Goal: Feedback & Contribution: Contribute content

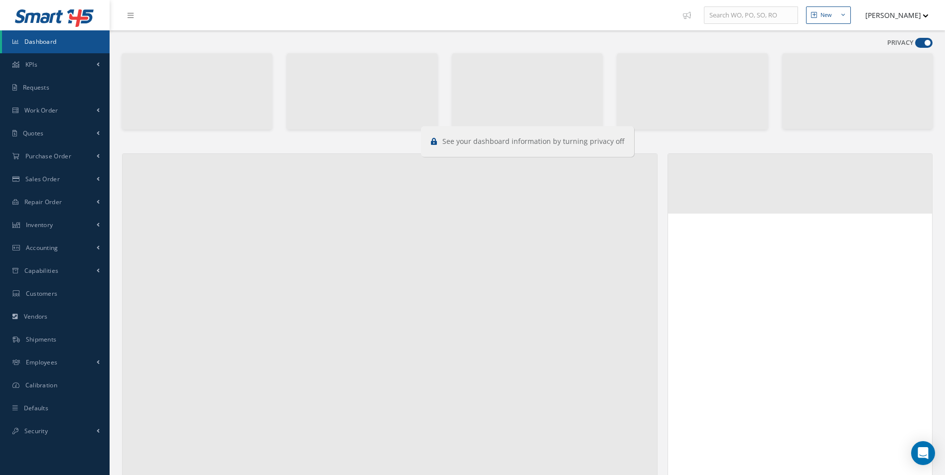
click at [930, 41] on span at bounding box center [923, 43] width 17 height 10
click at [915, 45] on input "checkbox" at bounding box center [915, 45] width 0 height 0
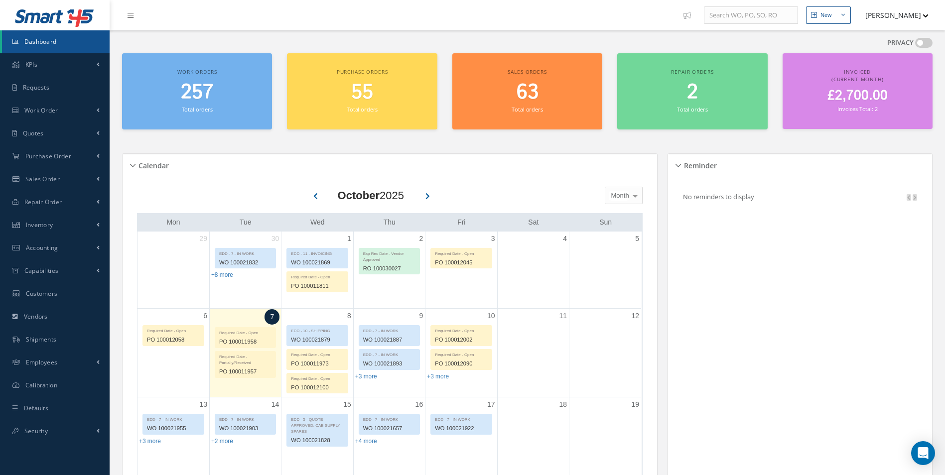
click at [928, 41] on span at bounding box center [923, 43] width 17 height 10
click at [915, 45] on input "checkbox" at bounding box center [915, 45] width 0 height 0
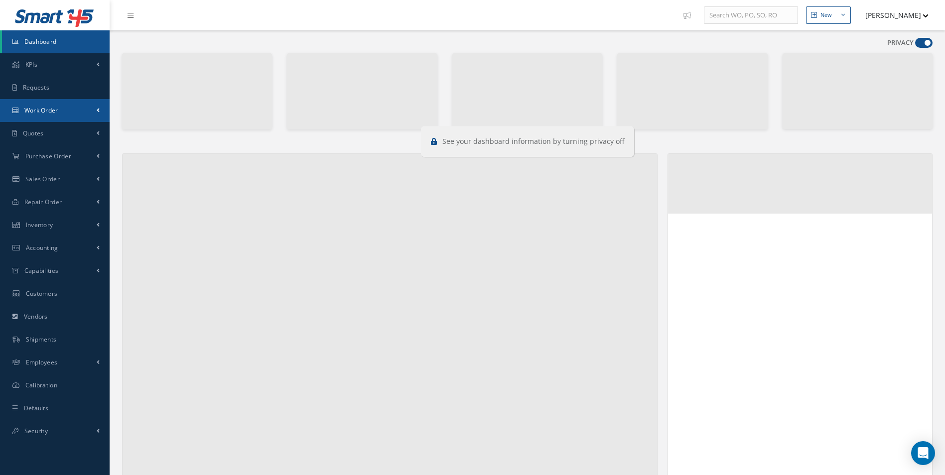
click at [68, 110] on link "Work Order" at bounding box center [55, 110] width 110 height 23
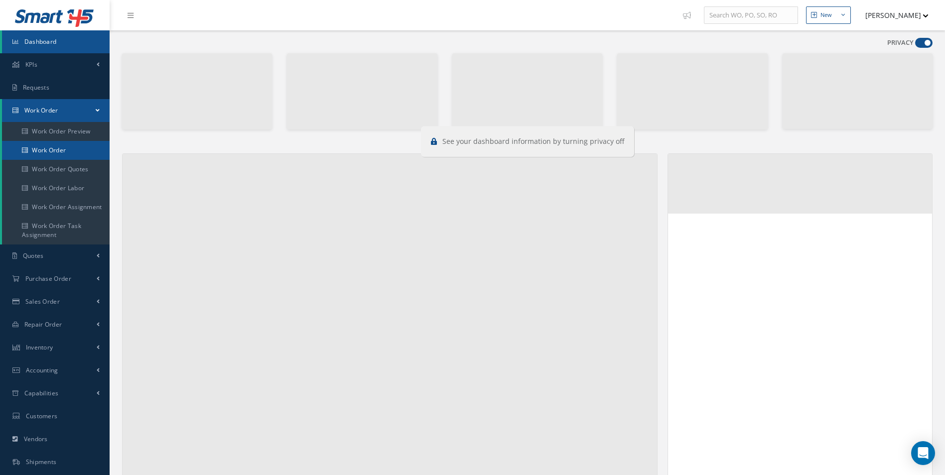
click at [52, 144] on link "Work Order" at bounding box center [56, 150] width 108 height 19
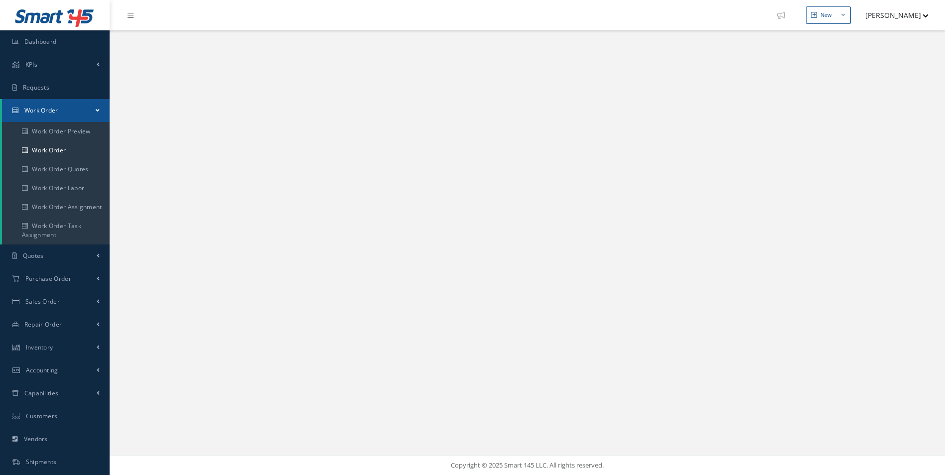
select select "25"
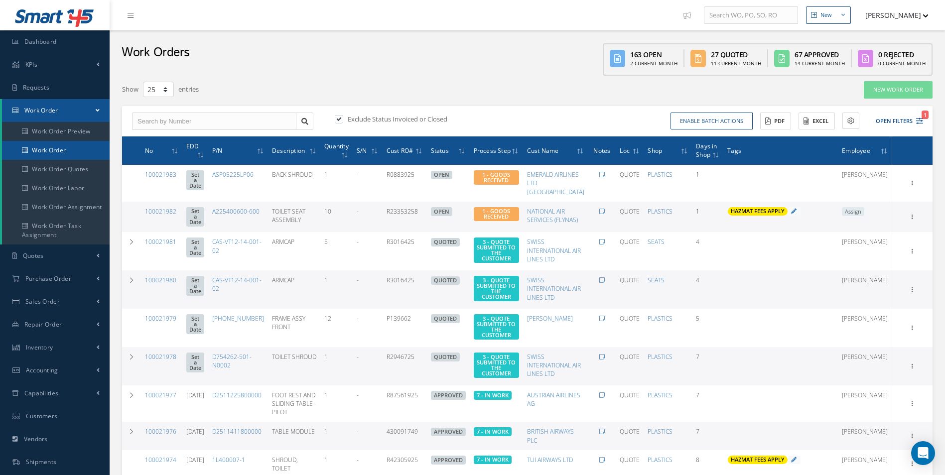
click at [57, 145] on link "Work Order" at bounding box center [56, 150] width 108 height 19
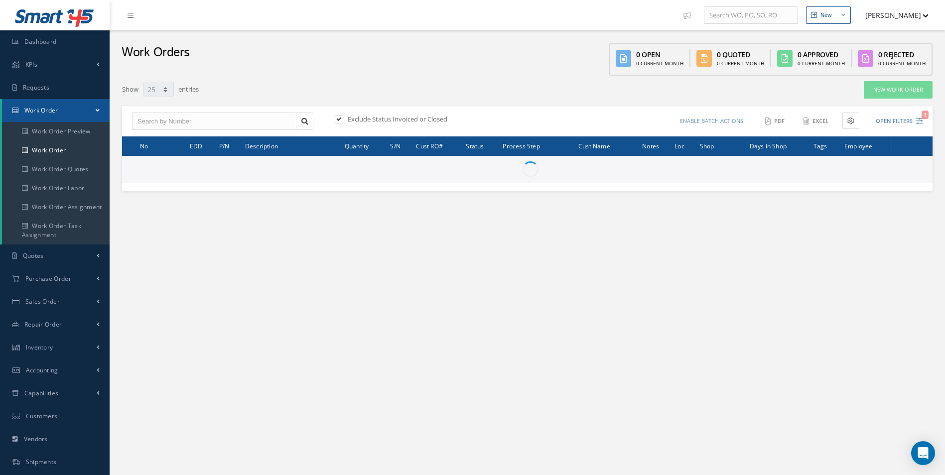
select select "25"
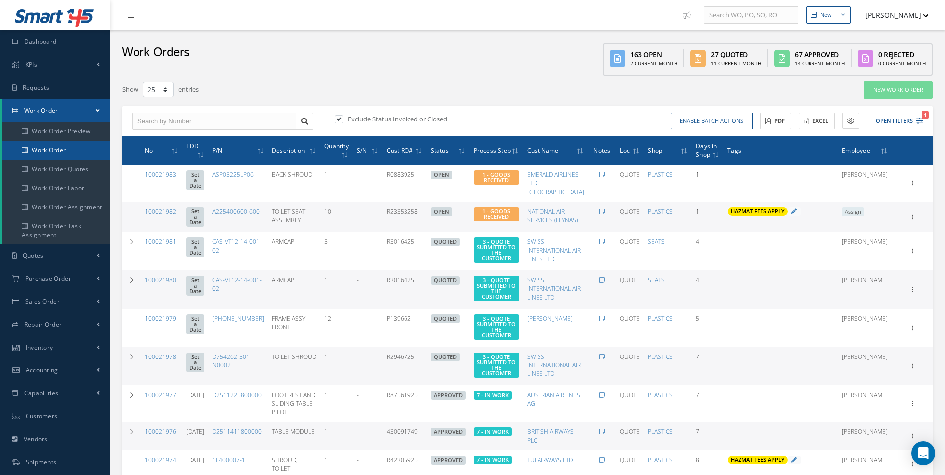
click at [59, 152] on link "Work Order" at bounding box center [56, 150] width 108 height 19
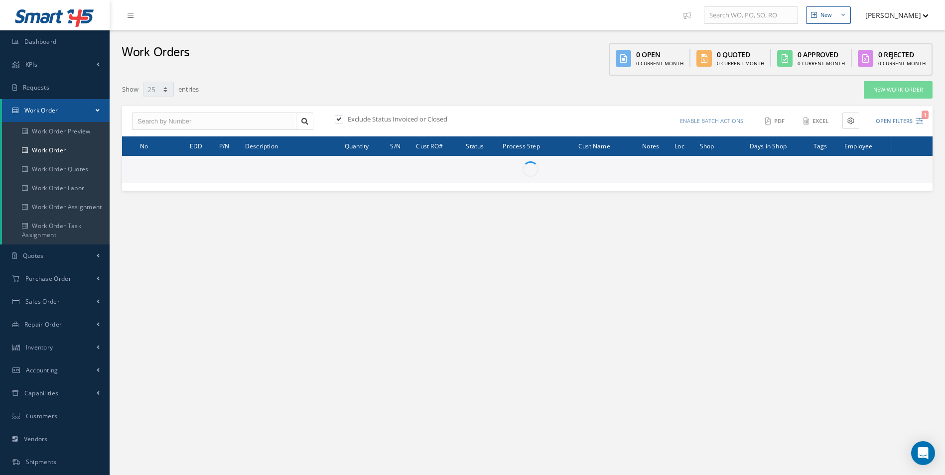
select select "25"
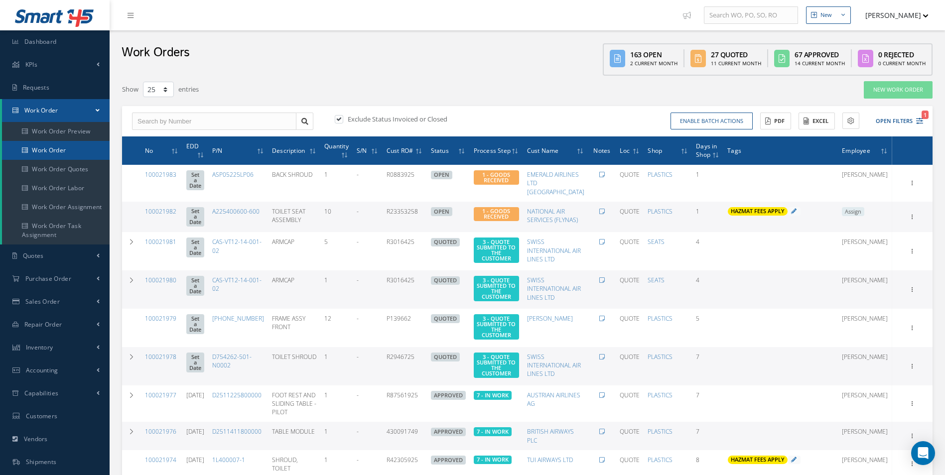
click at [66, 152] on link "Work Order" at bounding box center [56, 150] width 108 height 19
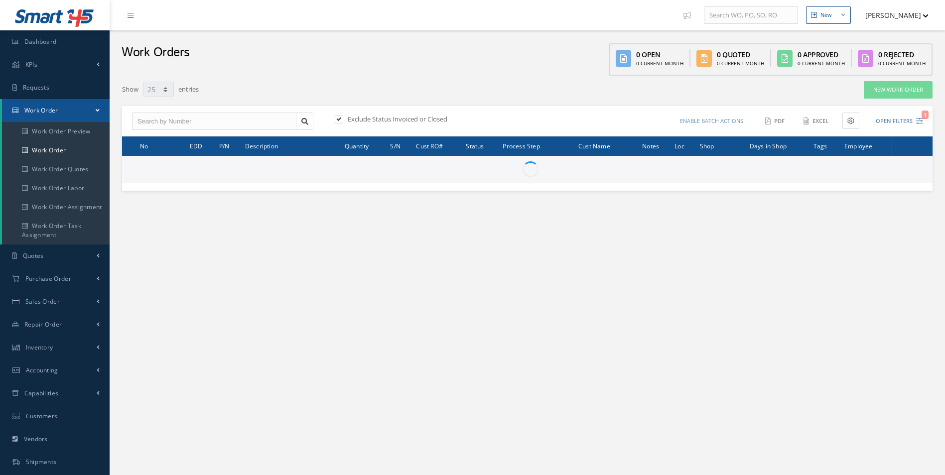
select select "25"
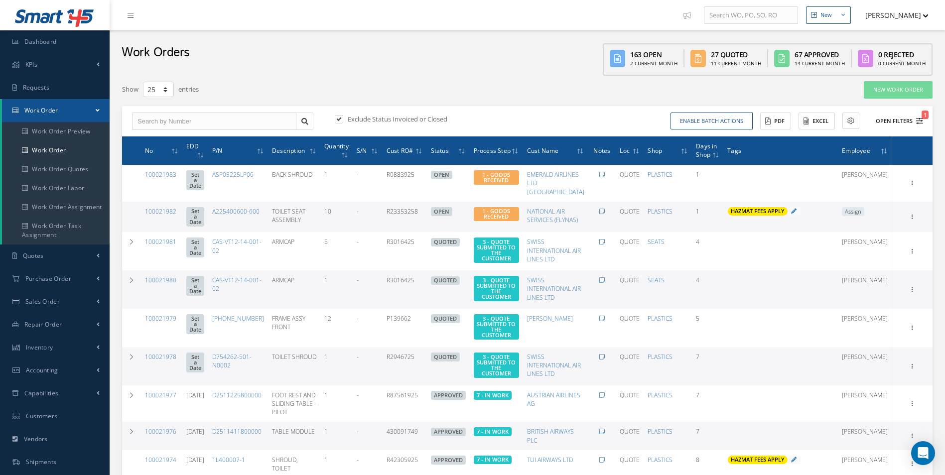
click at [922, 123] on div "Enable batch actions Update Work Orders Close Work Orders ACTIONS Receive Payme…" at bounding box center [726, 121] width 399 height 17
click at [919, 122] on icon "1" at bounding box center [919, 121] width 7 height 7
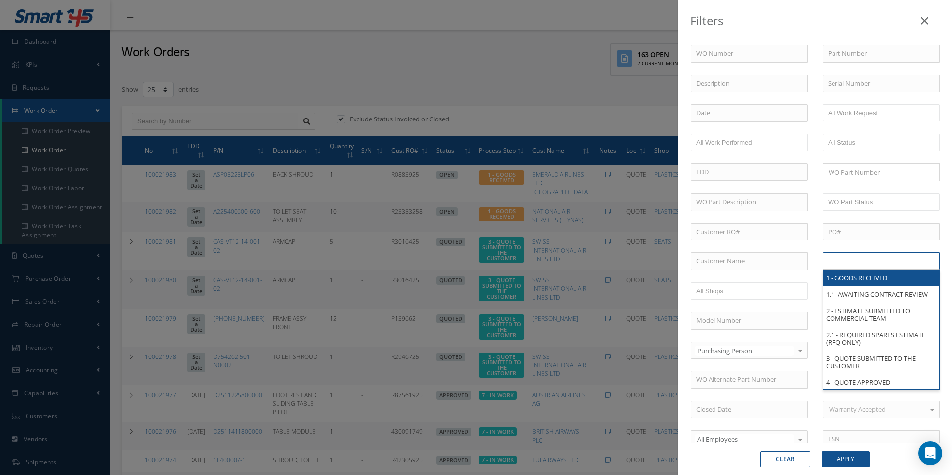
click at [868, 261] on input "text" at bounding box center [859, 261] width 63 height 12
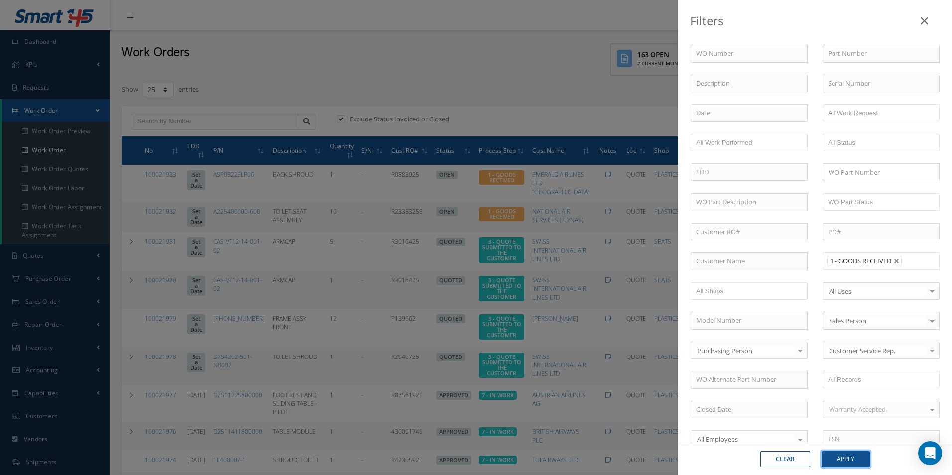
click at [847, 460] on button "Apply" at bounding box center [846, 459] width 48 height 16
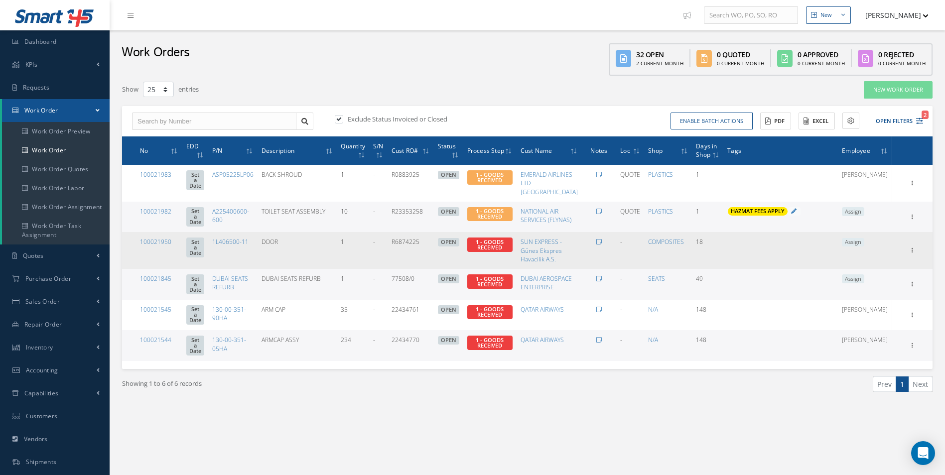
click at [165, 246] on link "100021950" at bounding box center [155, 242] width 31 height 8
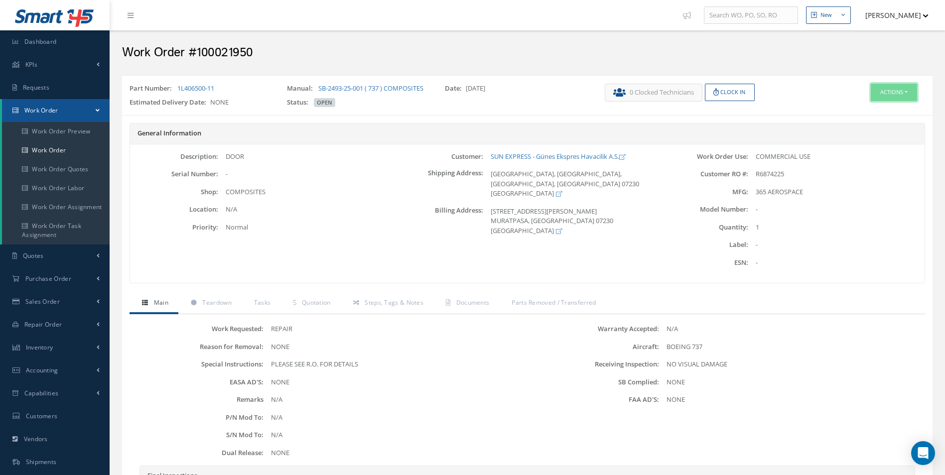
click at [892, 88] on button "Actions" at bounding box center [893, 92] width 46 height 17
click at [865, 112] on link "Edit" at bounding box center [879, 111] width 80 height 13
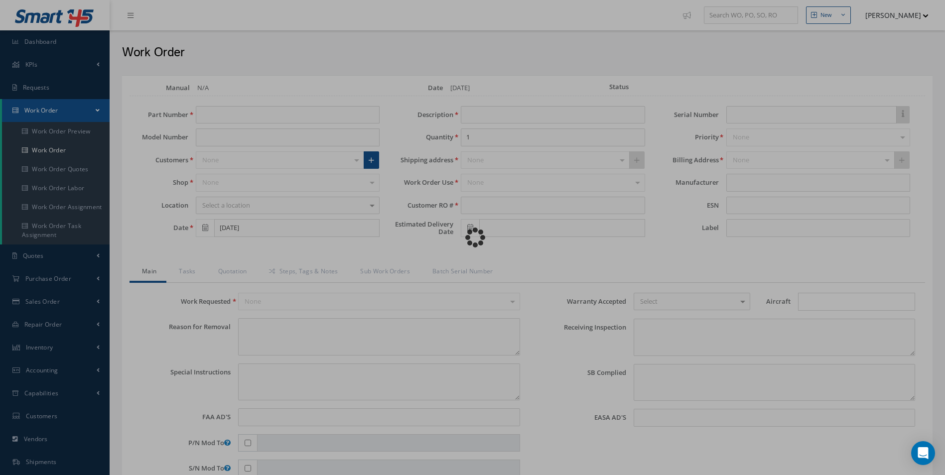
type input "1L406500-11"
type input "09/19/2025"
type input "DOOR"
type input "R6874225"
type textarea "NONE"
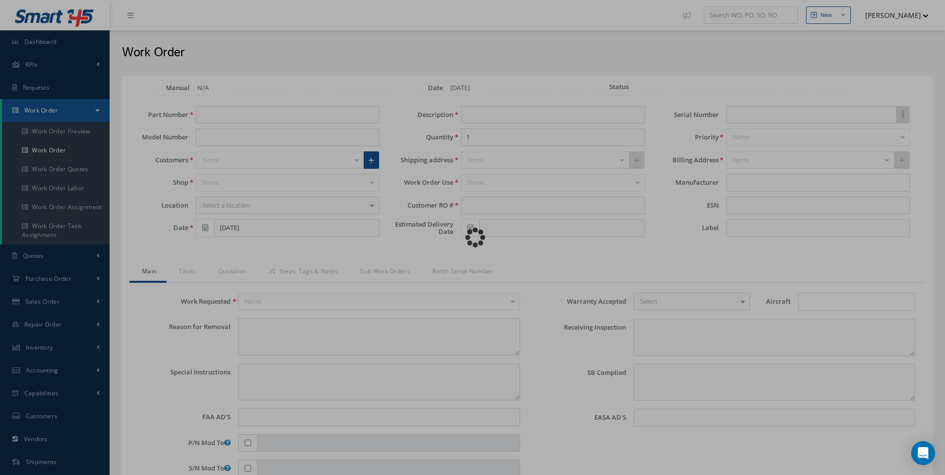
type textarea "PLEASE SEE R.O. FOR DETAILS"
type input "NONE"
type textarea "NO VISUAL DAMAGE"
type textarea "NONE"
type input "NONE"
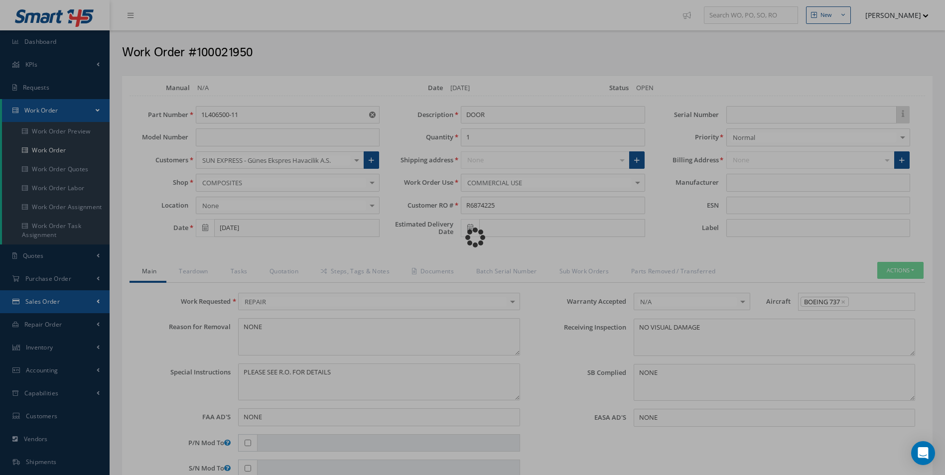
type input "365 AEROSPACE"
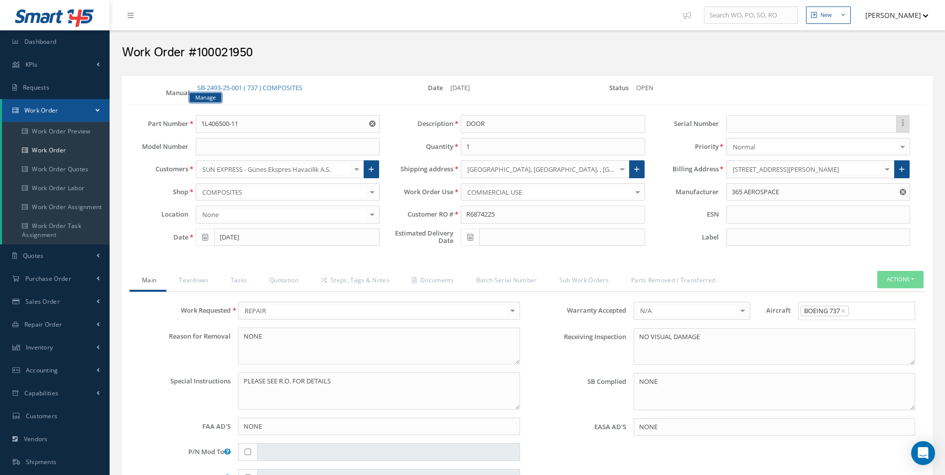
click at [211, 99] on link "Manage" at bounding box center [205, 97] width 31 height 9
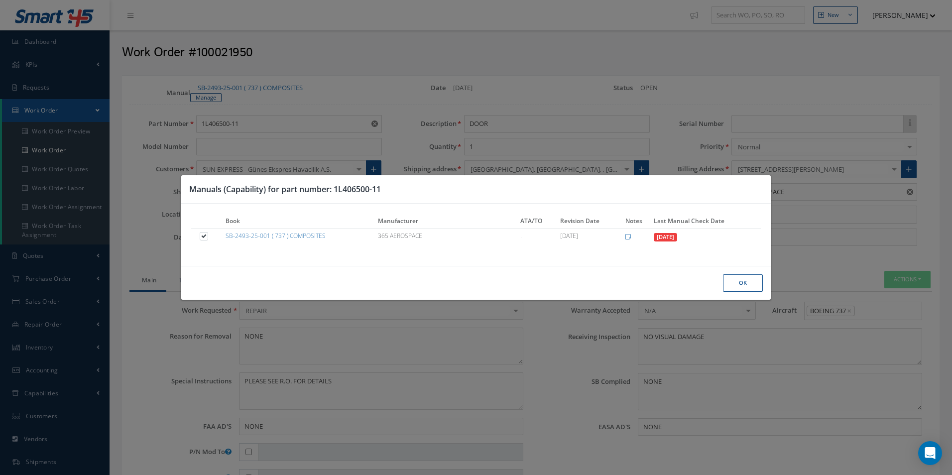
click at [334, 122] on div "Manuals (Capability) for part number: 1L406500-11 Book Manufacturer ATA/TO Revi…" at bounding box center [476, 237] width 952 height 475
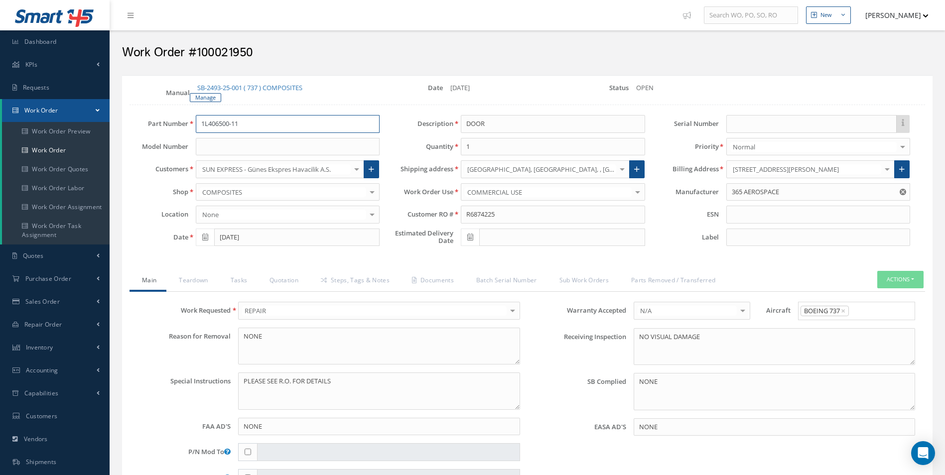
drag, startPoint x: 247, startPoint y: 123, endPoint x: 169, endPoint y: 125, distance: 78.2
click at [172, 125] on div "Part Number 1L406500-11" at bounding box center [254, 124] width 265 height 18
click at [253, 123] on input "1L406500-11" at bounding box center [288, 124] width 184 height 18
drag, startPoint x: 259, startPoint y: 124, endPoint x: 202, endPoint y: 121, distance: 57.4
click at [202, 121] on input "1L406500-11" at bounding box center [288, 124] width 184 height 18
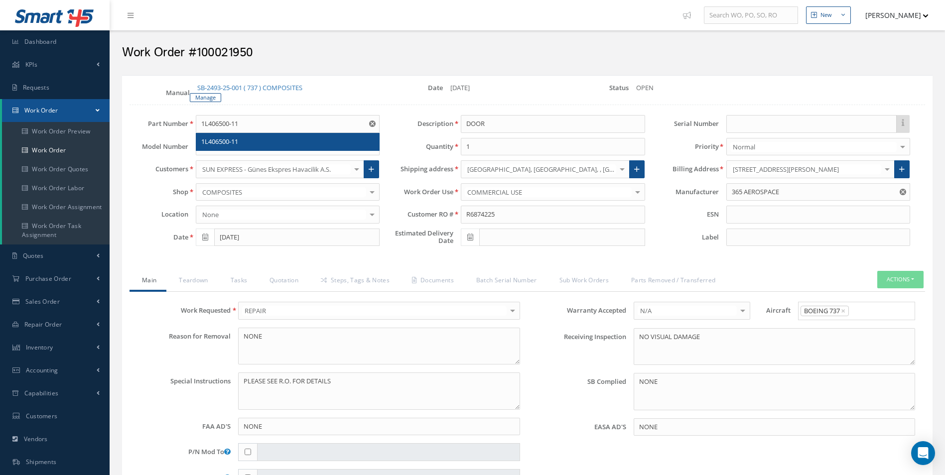
drag, startPoint x: 331, startPoint y: 87, endPoint x: 303, endPoint y: 96, distance: 29.6
click at [331, 87] on div "SB-2493-25-001 ( 737 ) COMPOSITES Manage" at bounding box center [258, 92] width 152 height 19
click at [200, 103] on div "Manual SB-2493-25-001 ( 737 ) COMPOSITES Manage Date 09/19/2025 Status OPEN" at bounding box center [527, 99] width 810 height 32
click at [206, 99] on link "Manage" at bounding box center [205, 97] width 31 height 9
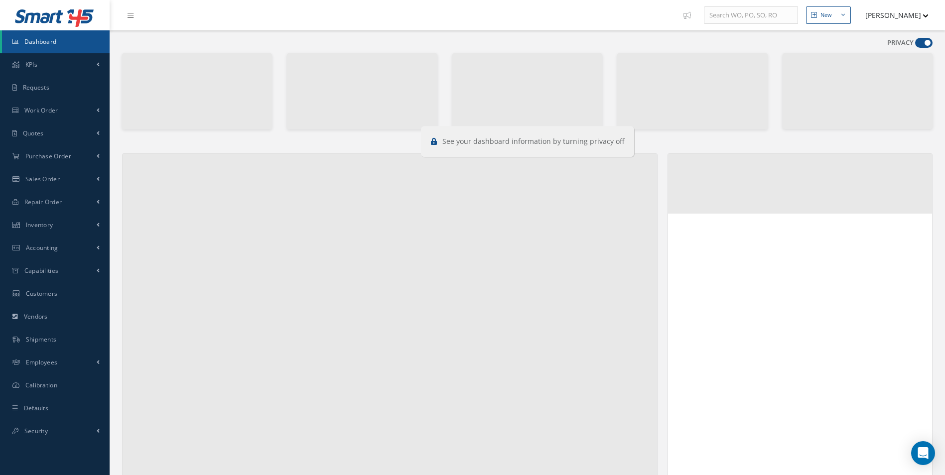
click at [915, 39] on label at bounding box center [923, 43] width 17 height 10
click at [915, 45] on input "checkbox" at bounding box center [915, 45] width 0 height 0
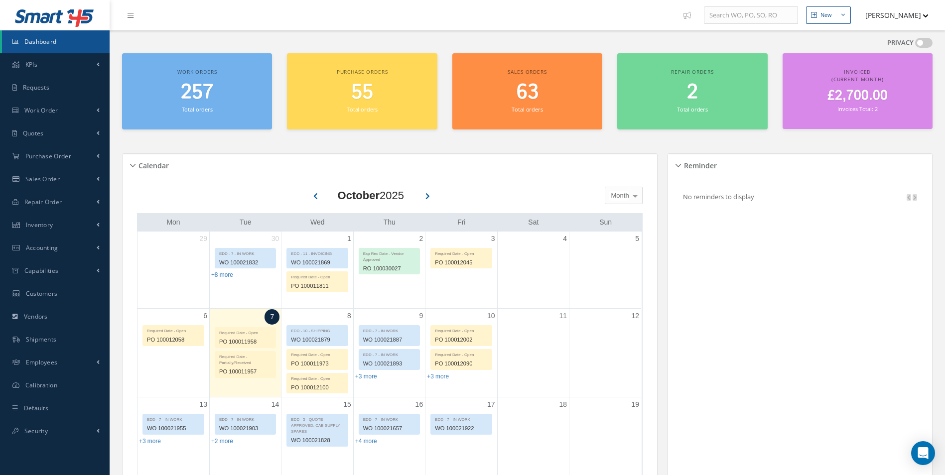
click at [918, 40] on span at bounding box center [923, 43] width 17 height 10
click at [915, 45] on input "checkbox" at bounding box center [915, 45] width 0 height 0
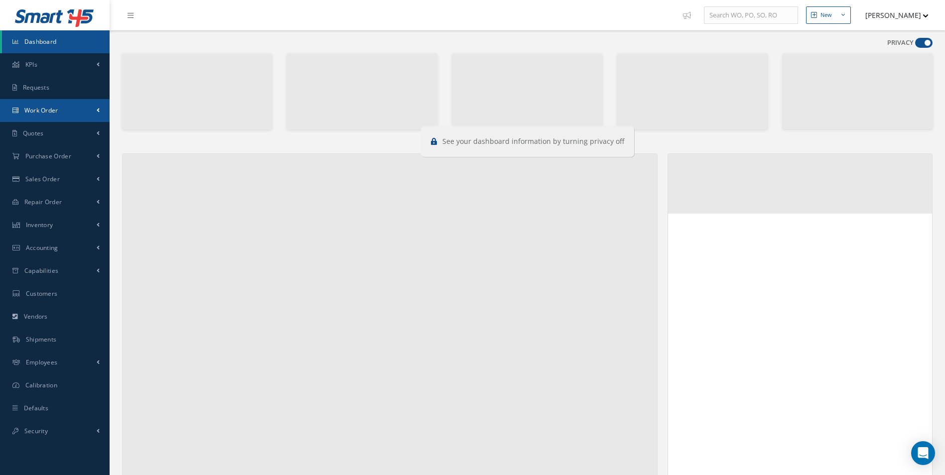
click at [58, 114] on span "Work Order" at bounding box center [41, 110] width 34 height 8
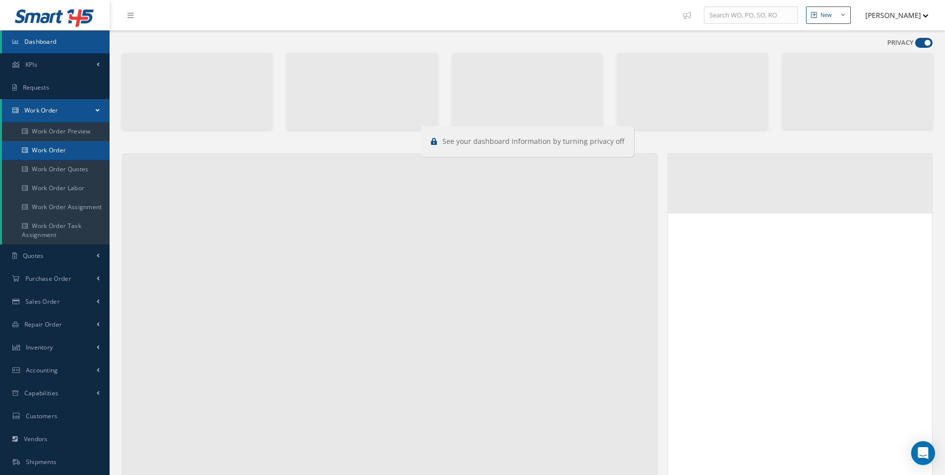
click at [52, 146] on link "Work Order" at bounding box center [56, 150] width 108 height 19
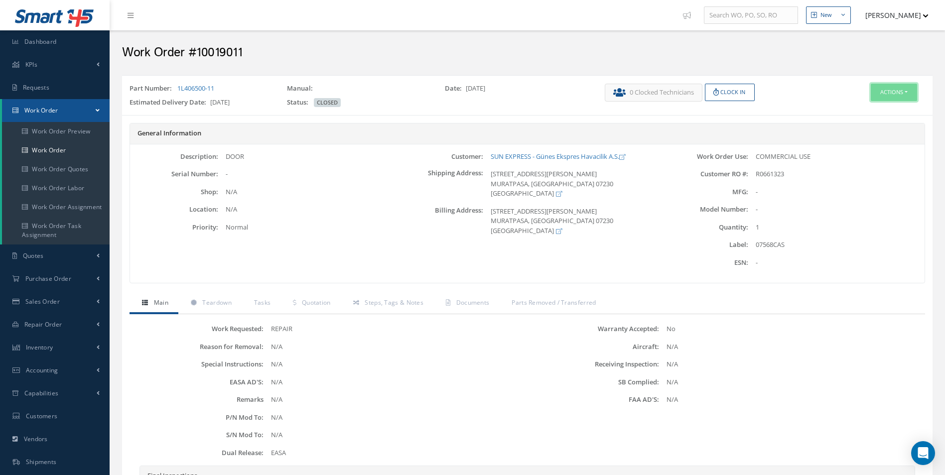
click at [885, 89] on button "Actions" at bounding box center [893, 92] width 46 height 17
click at [868, 108] on link "Edit" at bounding box center [879, 111] width 80 height 13
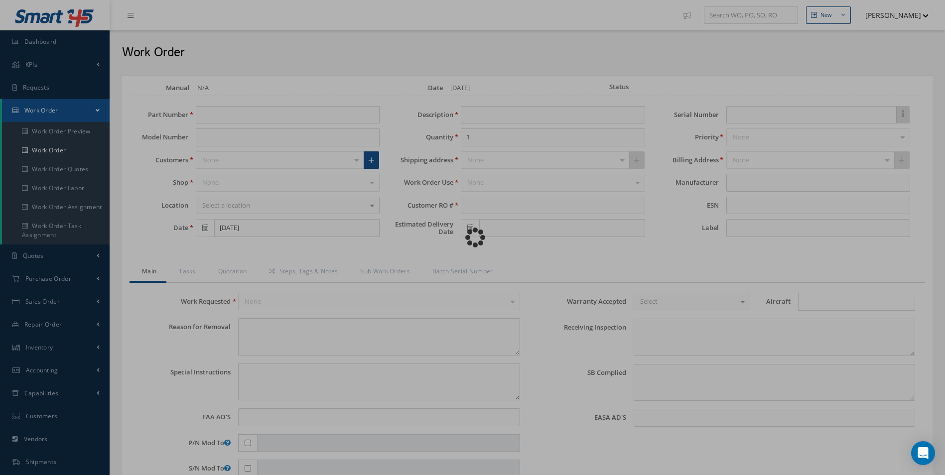
type input "1L406500-11"
type input "[DATE]"
type input "DOOR"
type input "R0661323"
type input "[DATE]"
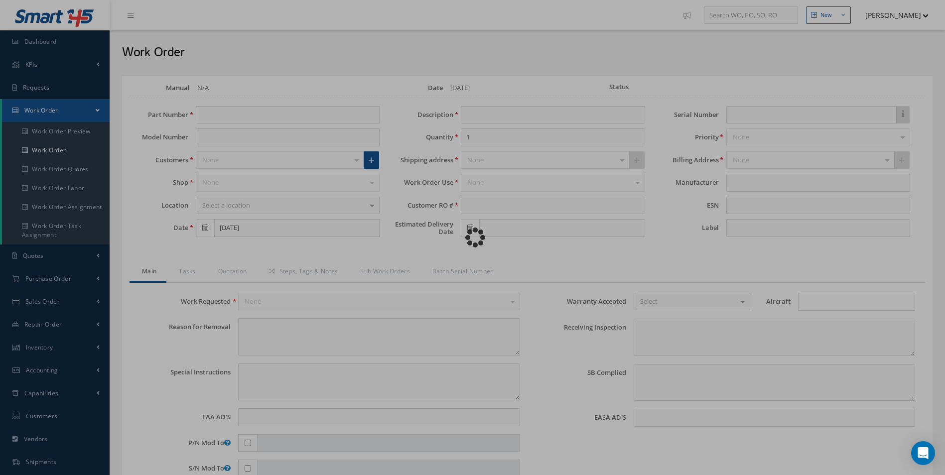
type input "07568CAS"
type input "[DATE]"
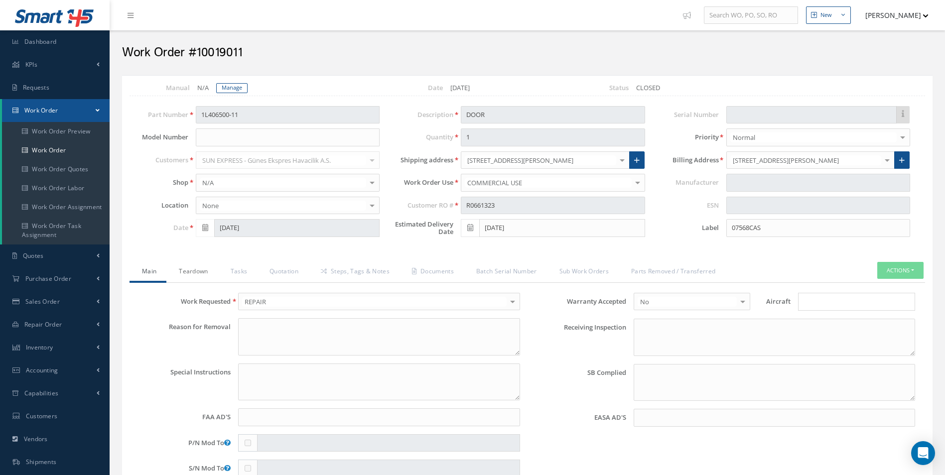
click at [203, 269] on link "Teardown" at bounding box center [191, 272] width 51 height 21
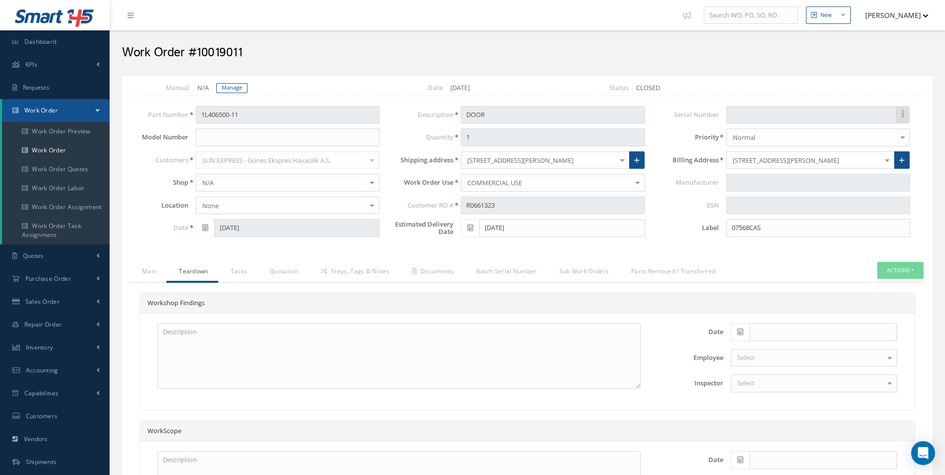
click at [741, 331] on icon at bounding box center [740, 331] width 6 height 7
click at [290, 278] on link "Quotation" at bounding box center [282, 272] width 51 height 21
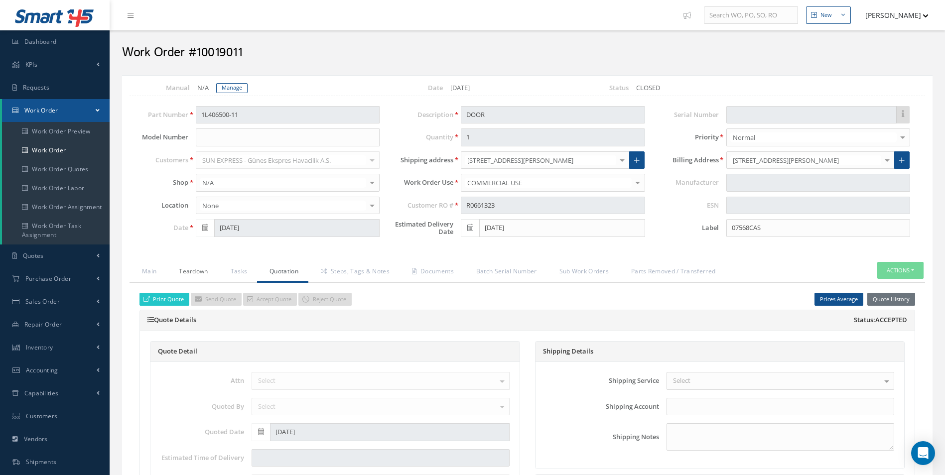
click at [188, 279] on link "Teardown" at bounding box center [191, 272] width 51 height 21
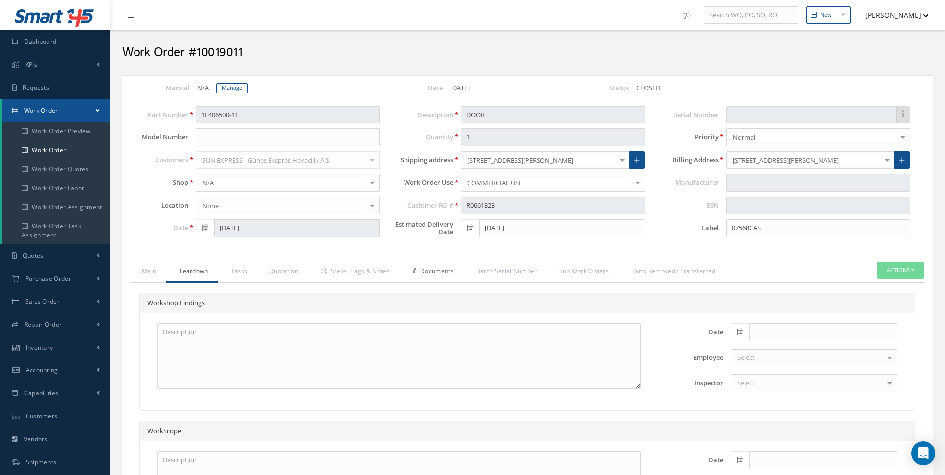
click at [433, 275] on link "Documents" at bounding box center [431, 272] width 64 height 21
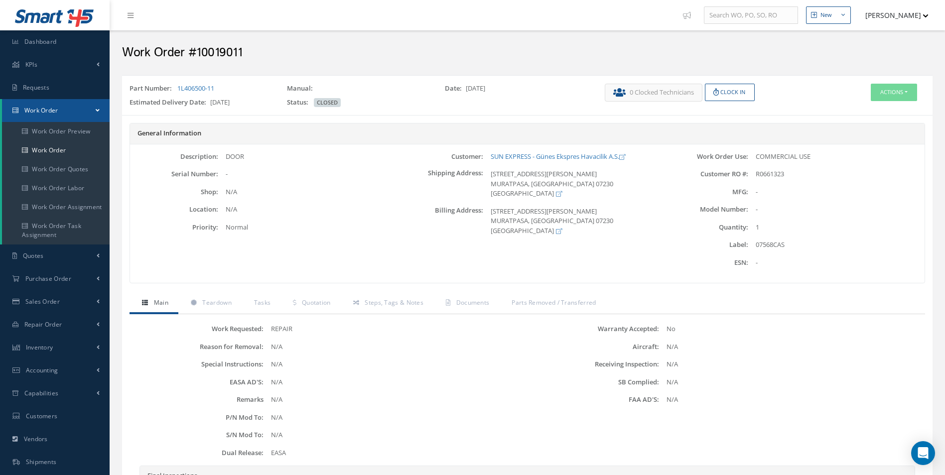
click at [774, 244] on div "07568CAS" at bounding box center [836, 245] width 176 height 10
copy div "07568CAS"
click at [50, 350] on span "Inventory" at bounding box center [39, 347] width 27 height 8
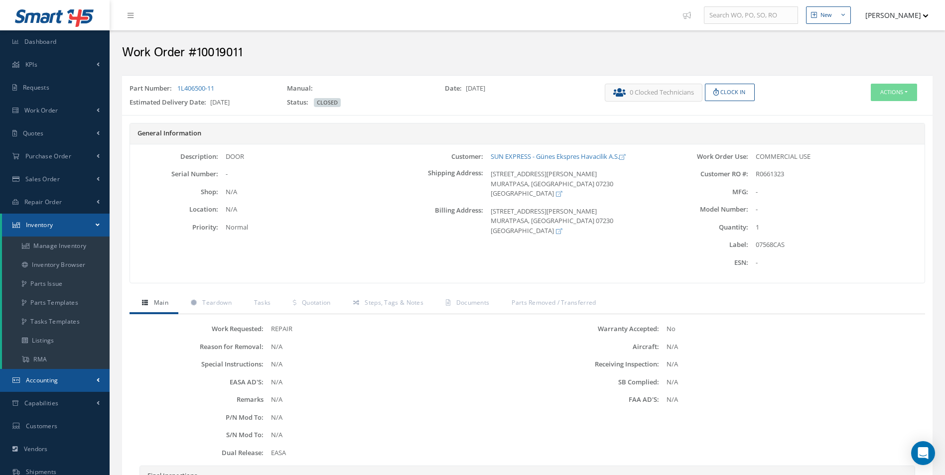
click at [45, 387] on link "Accounting" at bounding box center [55, 380] width 110 height 23
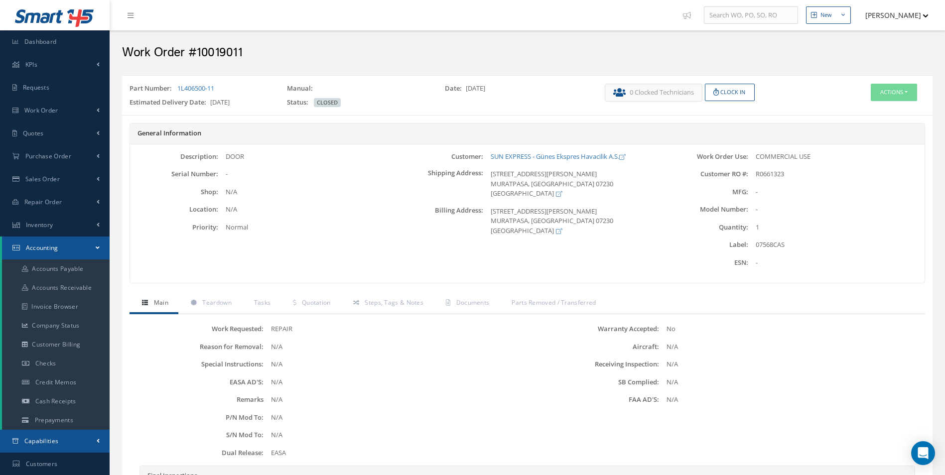
click at [52, 437] on span "Capabilities" at bounding box center [41, 441] width 34 height 8
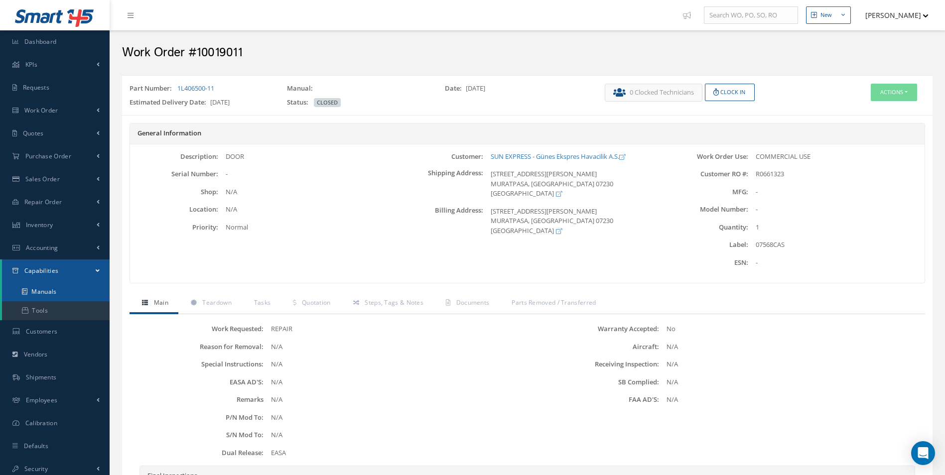
click at [53, 292] on link "Manuals" at bounding box center [56, 291] width 108 height 19
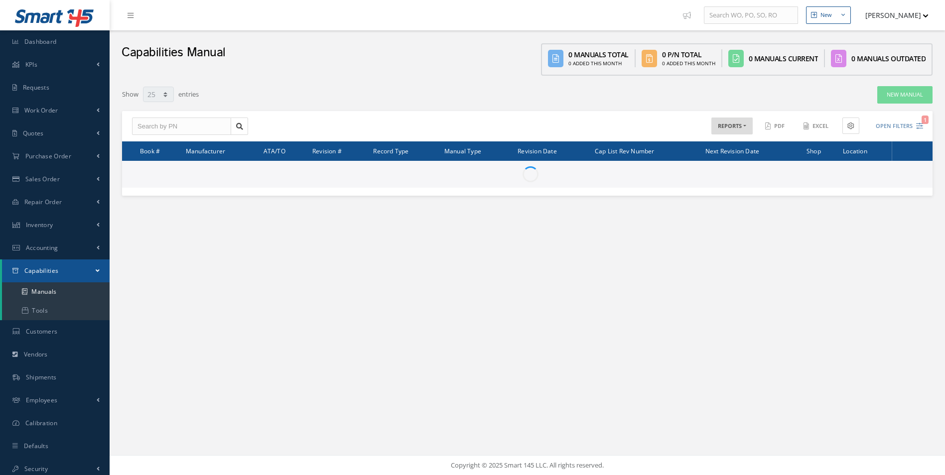
select select "25"
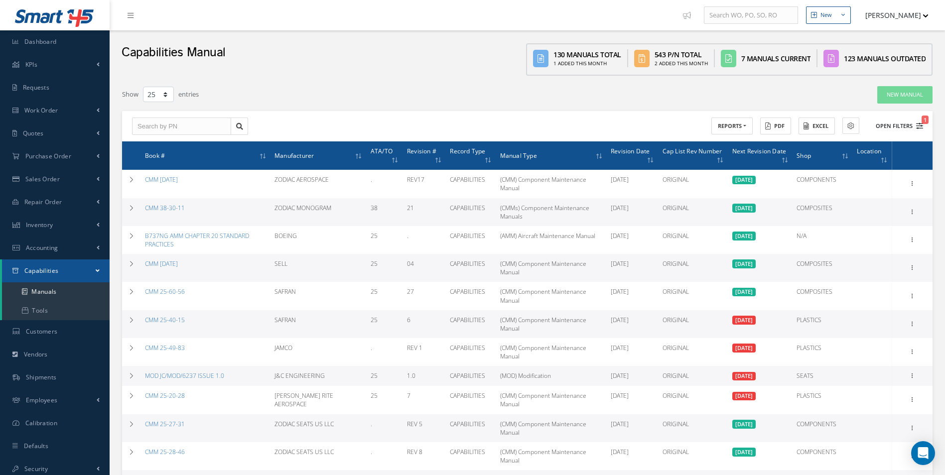
click at [919, 124] on icon "1" at bounding box center [919, 125] width 7 height 7
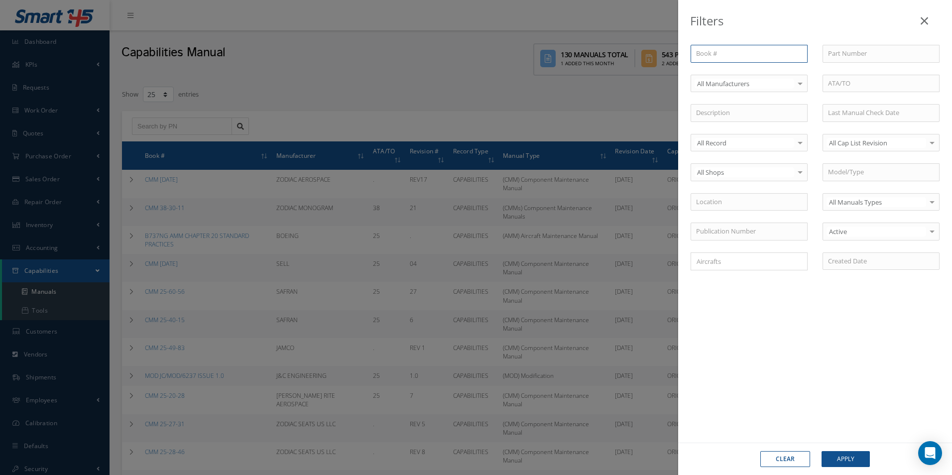
click at [720, 57] on input "text" at bounding box center [749, 54] width 117 height 18
type input "CMM 25-40-44"
click at [454, 103] on div "Filters Book # CMM 25-40-44 No Match Found Part Number Select All Manufacturers…" at bounding box center [476, 237] width 952 height 475
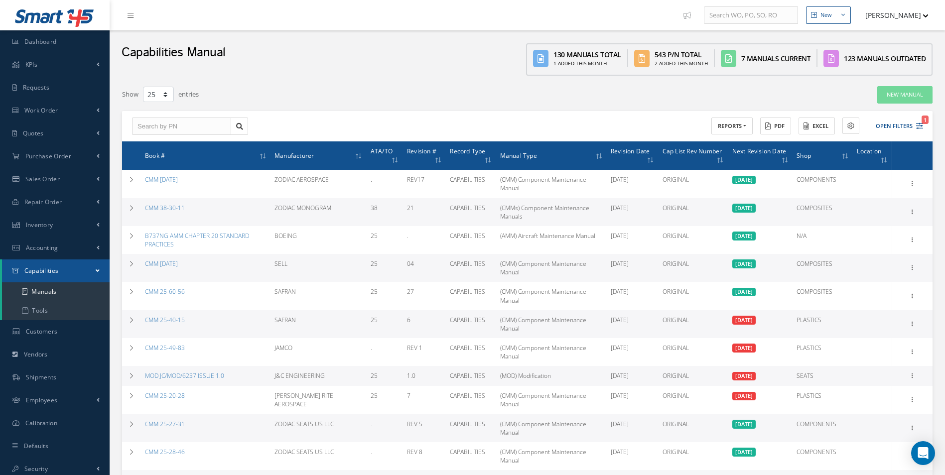
click at [923, 128] on div "ACTIONS Receive Payments Select Customer Cabinair Services 1ST CHOICE AEROSPACE…" at bounding box center [726, 126] width 399 height 17
click at [919, 123] on icon "1" at bounding box center [919, 125] width 7 height 7
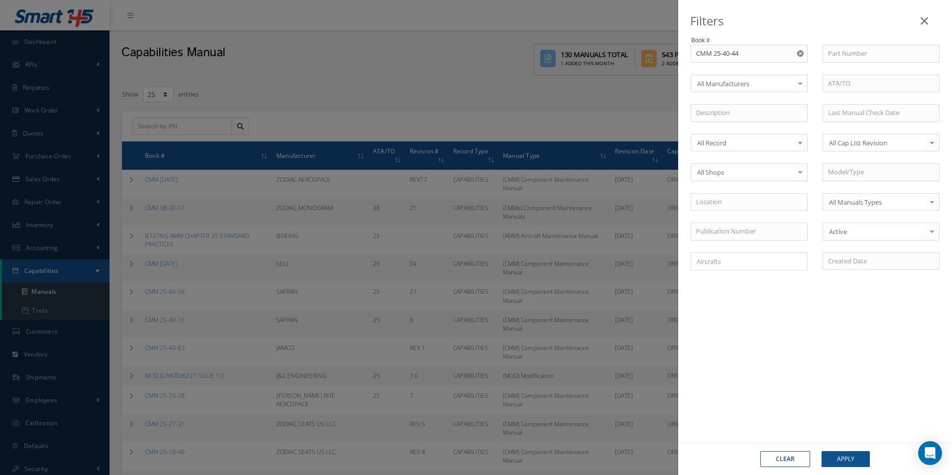
click at [547, 82] on div "Filters Book # CMM 25-40-44 No Match Found Part Number Select All Manufacturers…" at bounding box center [476, 237] width 952 height 475
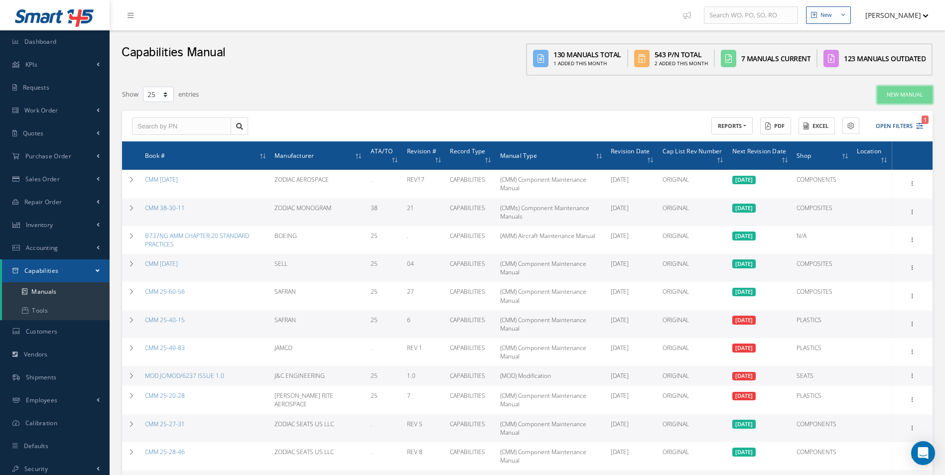
click at [911, 93] on link "New Manual" at bounding box center [904, 94] width 55 height 17
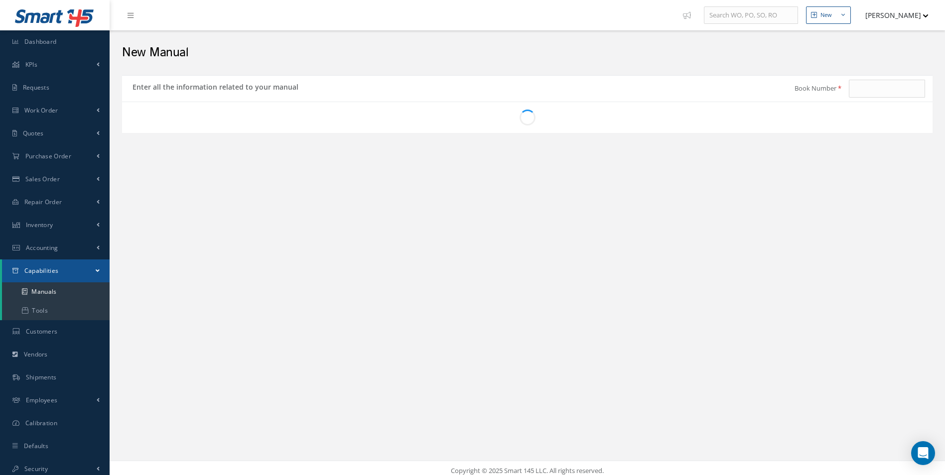
type input "B737NG AMM TASK 25-00-00-900-802"
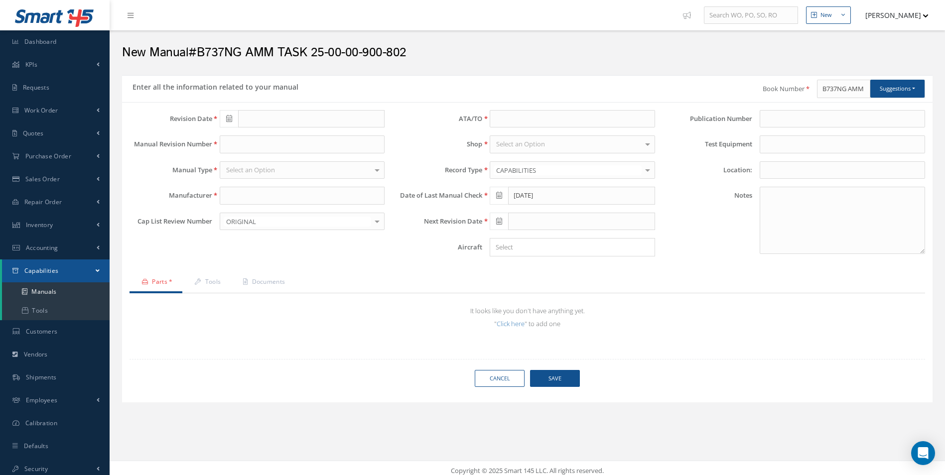
type input "[DATE]"
drag, startPoint x: 820, startPoint y: 90, endPoint x: 954, endPoint y: 85, distance: 133.6
click at [944, 85] on html "Smart 145 Dashboard KPIs Work Order Accounting Requests Work Order Work Order P…" at bounding box center [472, 237] width 945 height 475
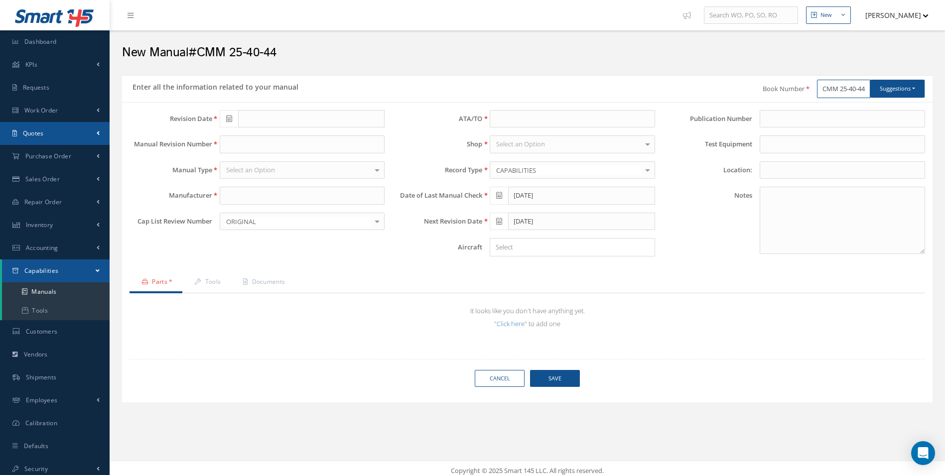
type input "CMM 25-40-44"
click at [229, 117] on icon at bounding box center [229, 118] width 6 height 7
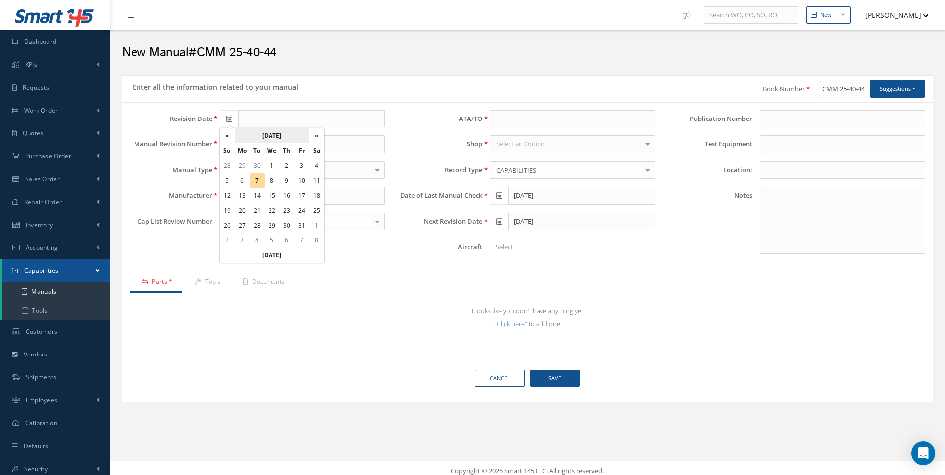
click at [285, 136] on th "[DATE]" at bounding box center [272, 135] width 75 height 15
click at [285, 136] on th "2025" at bounding box center [271, 135] width 72 height 15
click at [286, 158] on span "2021" at bounding box center [282, 159] width 23 height 27
click at [307, 193] on span "Aug" at bounding box center [307, 188] width 23 height 27
click at [257, 198] on td "10" at bounding box center [256, 195] width 15 height 15
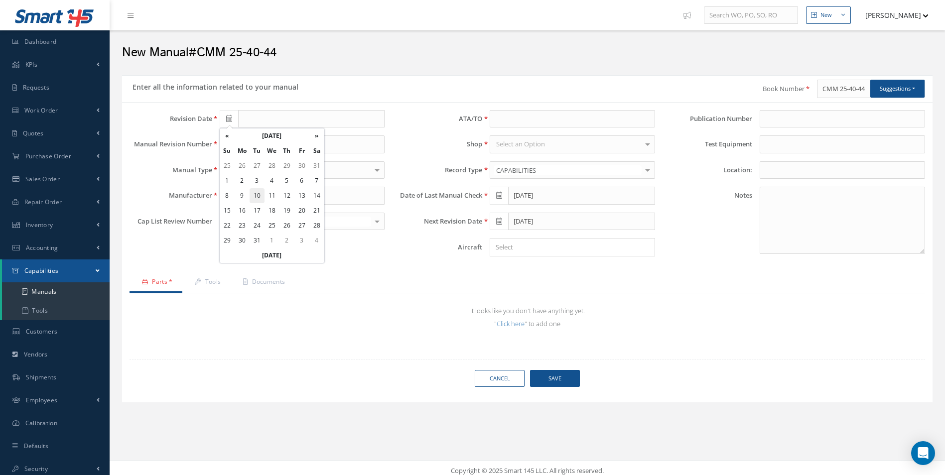
type input "08/10/2021"
drag, startPoint x: 225, startPoint y: 139, endPoint x: 239, endPoint y: 154, distance: 20.4
click at [225, 139] on input "text" at bounding box center [302, 144] width 165 height 18
type input "REV 10"
click at [243, 179] on div "Revision Date 08/10/2021 Manual Revision Number REV 10 Manual Type Select an Op…" at bounding box center [257, 187] width 270 height 154
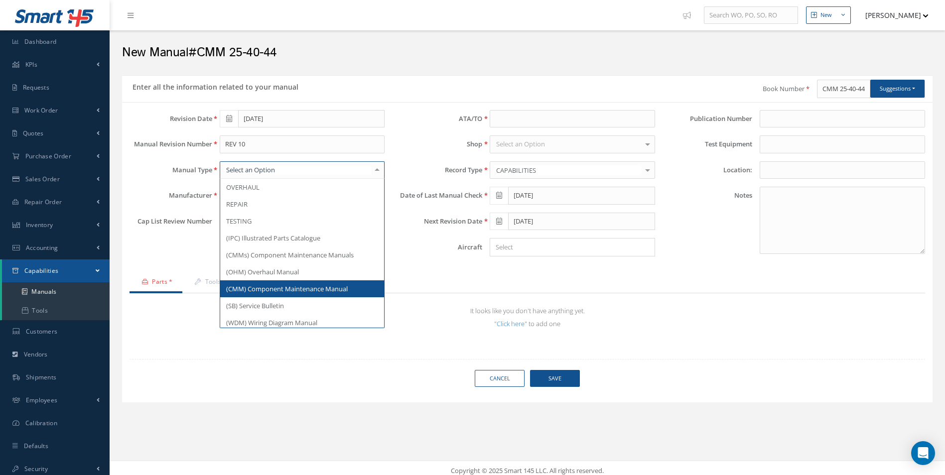
click at [262, 293] on span "(CMM) Component Maintenance Manual" at bounding box center [286, 288] width 121 height 9
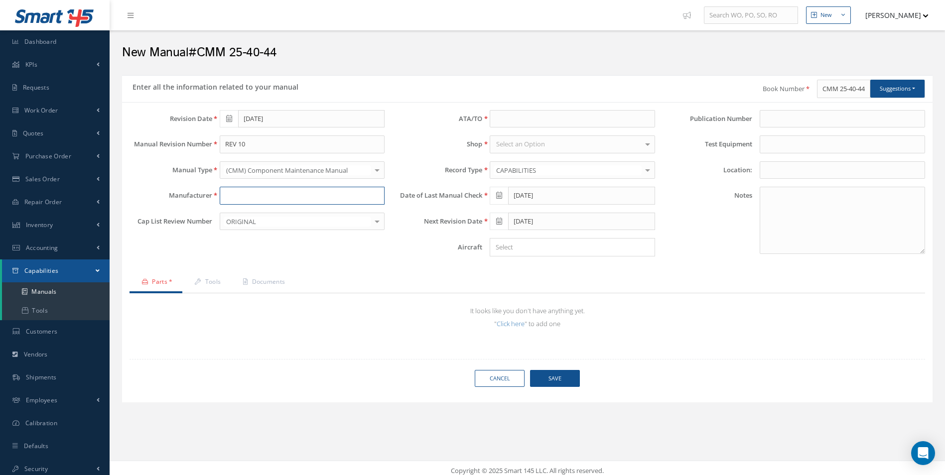
click at [241, 196] on input "text" at bounding box center [302, 196] width 165 height 18
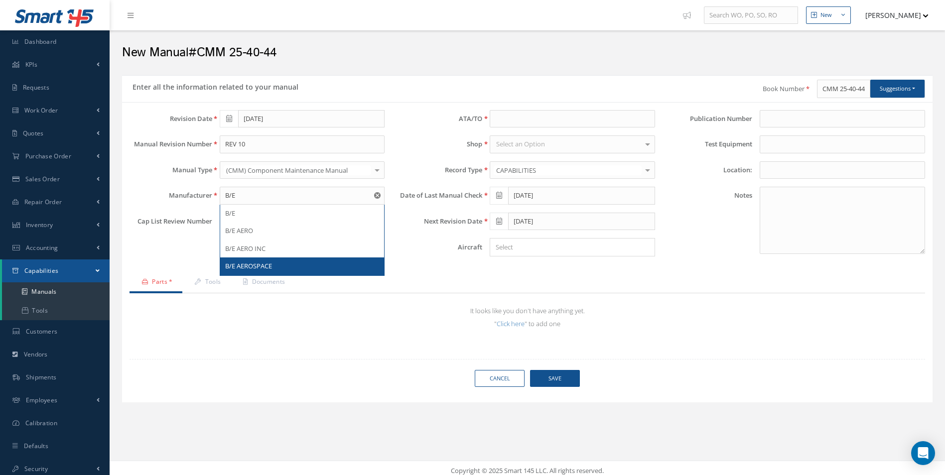
click at [280, 266] on div "B/E AEROSPACE" at bounding box center [302, 266] width 154 height 10
type input "B/E AEROSPACE"
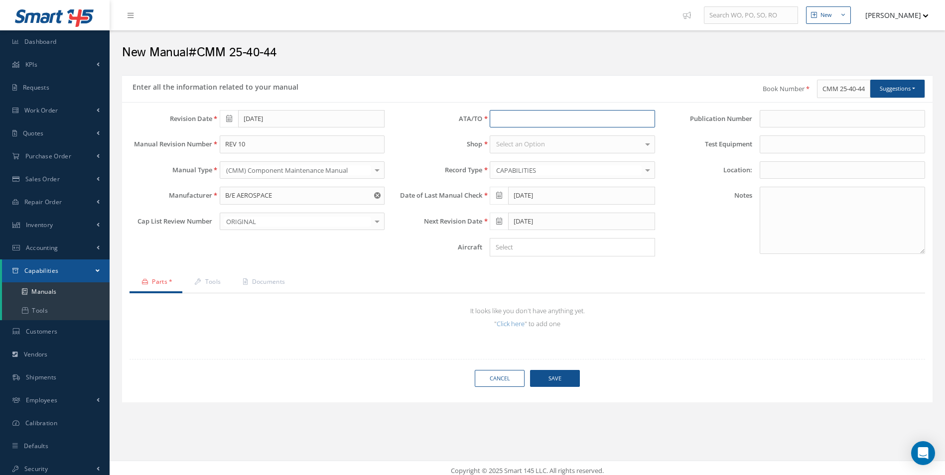
drag, startPoint x: 502, startPoint y: 125, endPoint x: 507, endPoint y: 125, distance: 5.5
click at [502, 125] on input at bounding box center [571, 119] width 165 height 18
type input "."
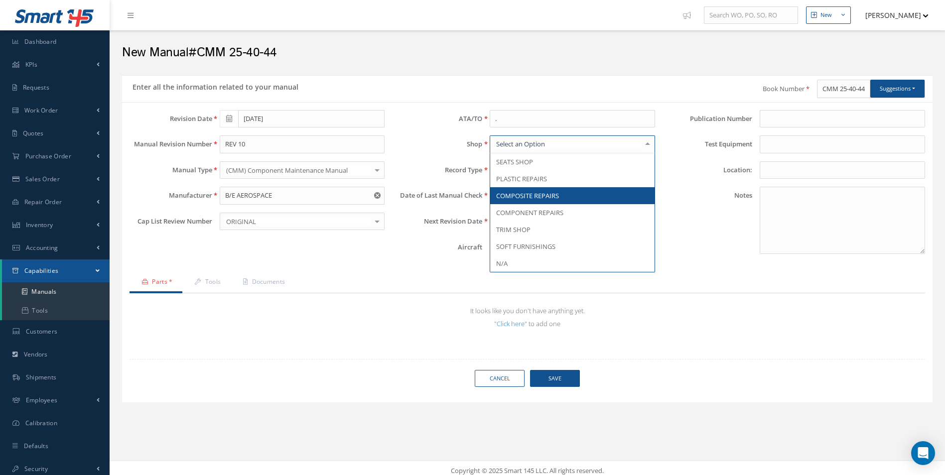
click at [542, 193] on span "COMPOSITE REPAIRS" at bounding box center [527, 195] width 63 height 9
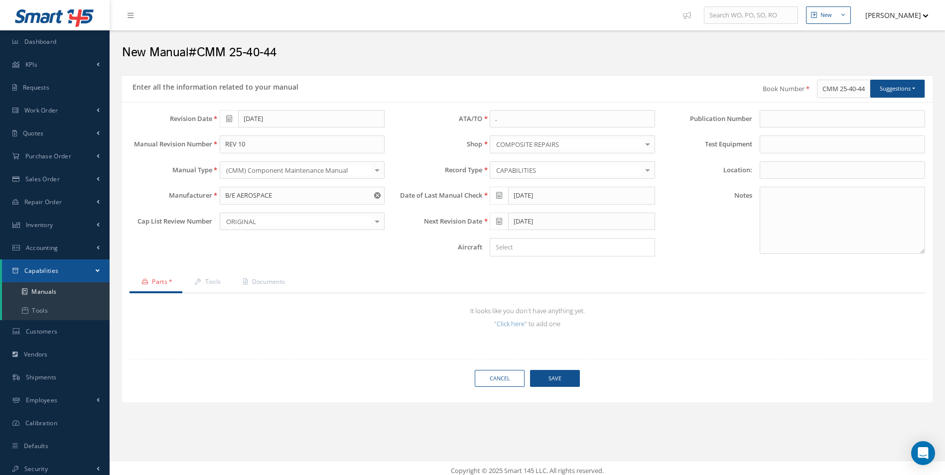
click at [501, 221] on icon at bounding box center [499, 221] width 6 height 7
click at [527, 242] on th "December 2025" at bounding box center [541, 238] width 75 height 15
click at [558, 239] on th "2025" at bounding box center [540, 238] width 72 height 15
click at [578, 324] on span "2030" at bounding box center [578, 319] width 23 height 27
click at [703, 368] on div "Loading… Revision Date 08/10/2021 Manual Revision Number REV 10 Manual Type (CM…" at bounding box center [526, 252] width 795 height 285
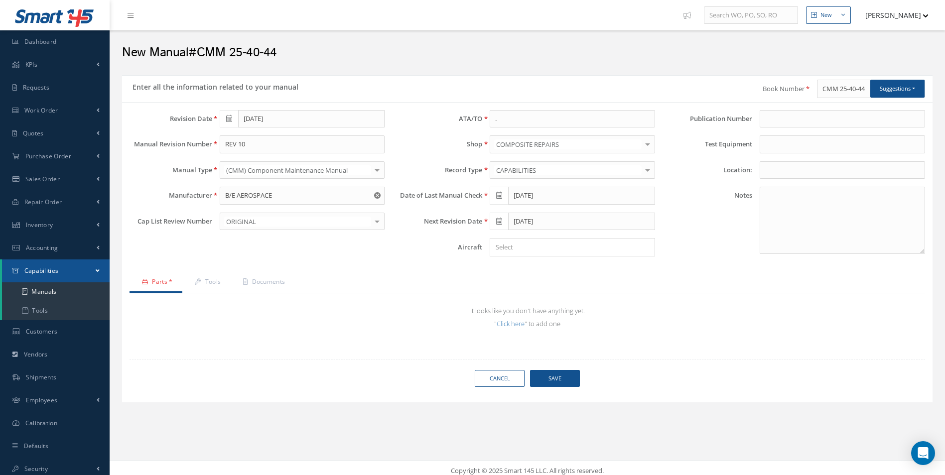
click at [496, 226] on span at bounding box center [498, 222] width 18 height 18
click at [566, 239] on th "December 2030" at bounding box center [541, 238] width 75 height 15
click at [558, 301] on span "Jul" at bounding box center [553, 290] width 23 height 27
click at [557, 301] on td "18" at bounding box center [556, 298] width 15 height 15
type input "07/18/2030"
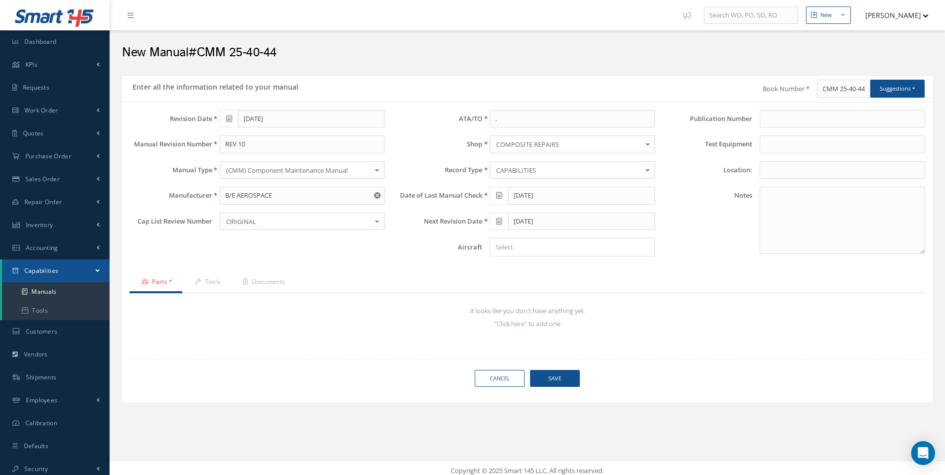
click at [643, 324] on td "It looks like you don't have anything yet. " Click here " to add one" at bounding box center [526, 317] width 775 height 28
click at [266, 284] on link "Documents" at bounding box center [263, 282] width 64 height 21
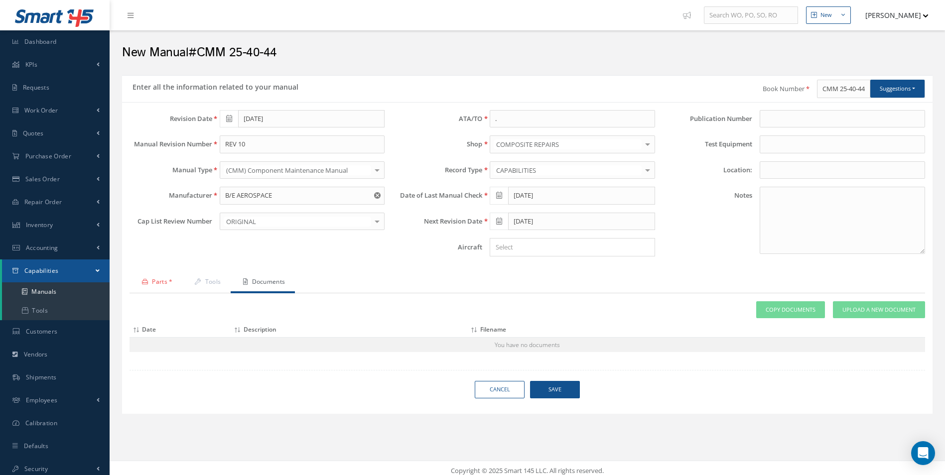
click at [164, 280] on link "Parts *" at bounding box center [155, 282] width 53 height 21
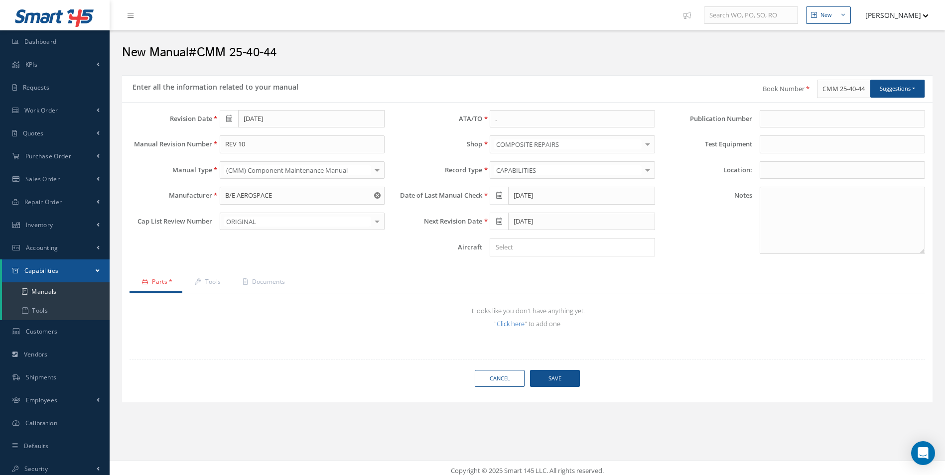
click at [510, 329] on td "It looks like you don't have anything yet. " Click here " to add one" at bounding box center [526, 317] width 775 height 28
click at [508, 324] on link "Click here" at bounding box center [510, 323] width 28 height 9
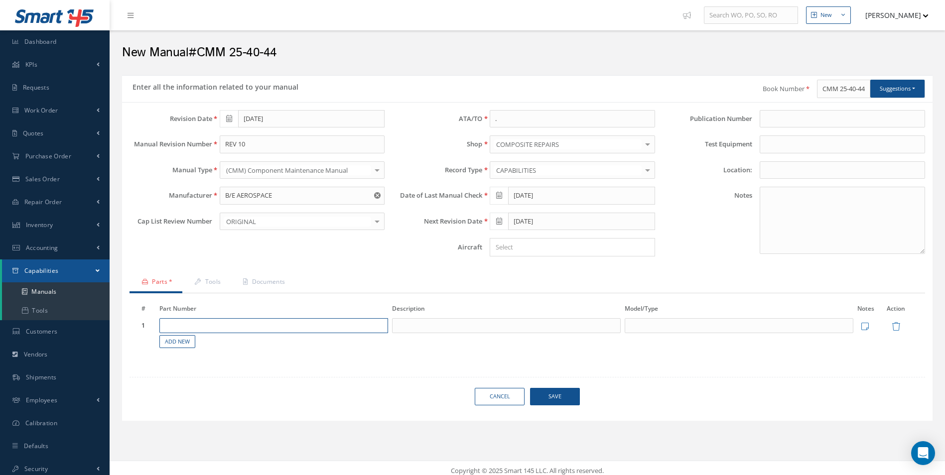
click at [247, 322] on input "text" at bounding box center [273, 325] width 229 height 15
paste input "1L406500-11"
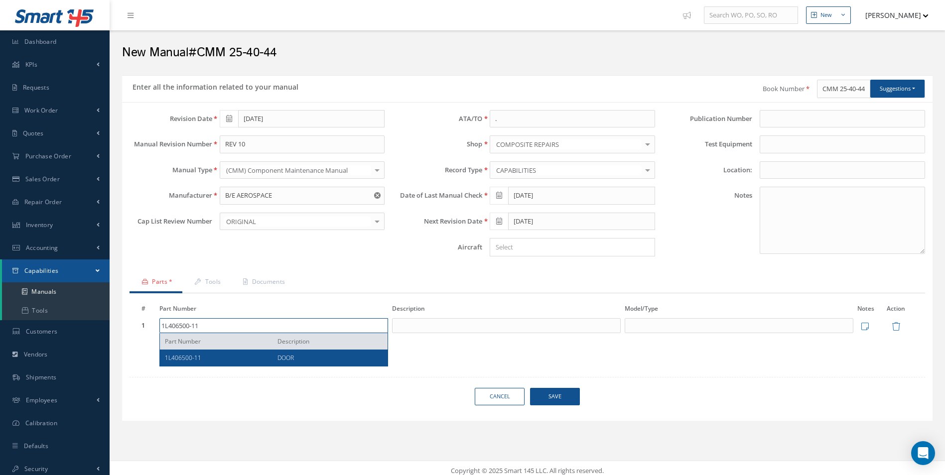
type input "1L406500-11"
click at [273, 359] on div "DOOR" at bounding box center [326, 358] width 113 height 8
type input "DOOR"
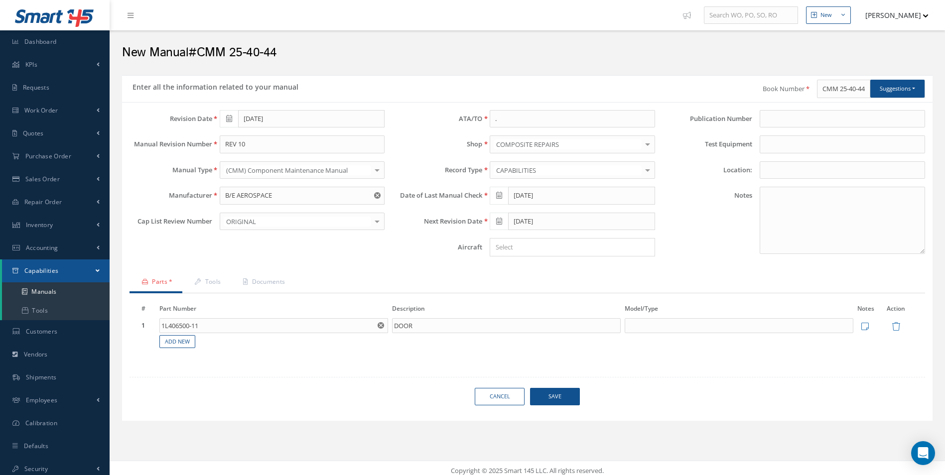
click at [559, 402] on span "Save" at bounding box center [555, 396] width 50 height 17
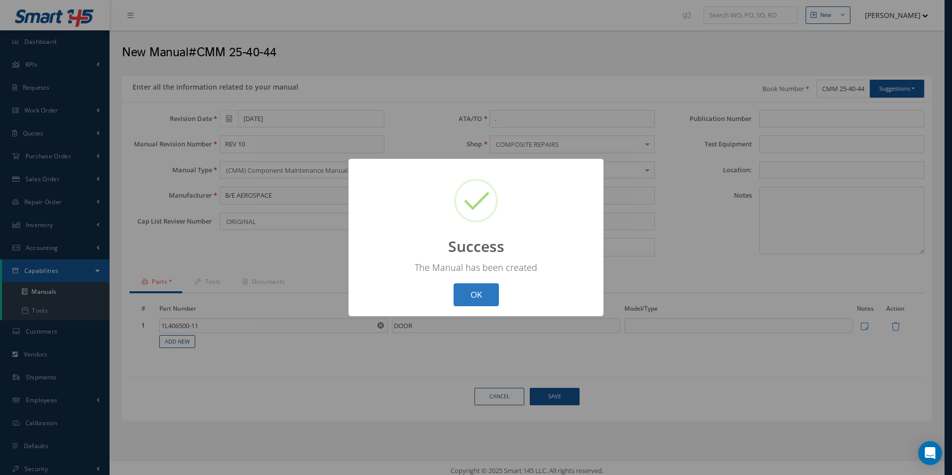
click at [481, 300] on button "OK" at bounding box center [476, 294] width 45 height 23
select select "25"
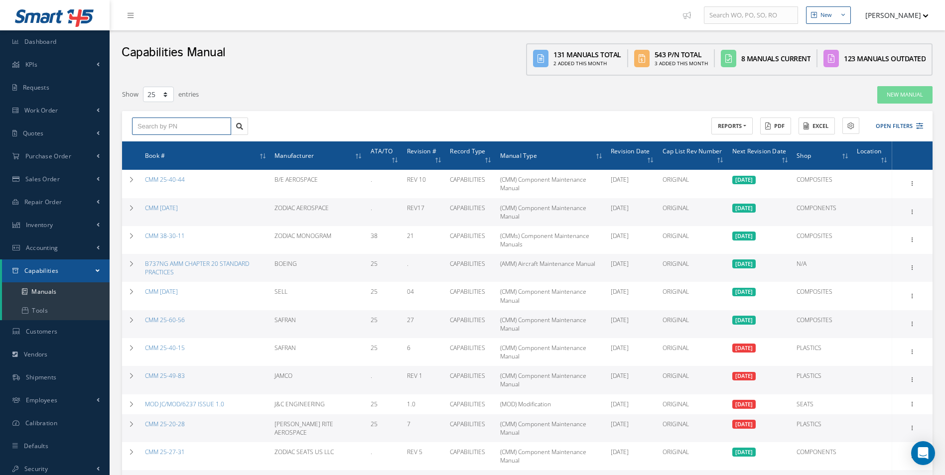
click at [175, 133] on input "text" at bounding box center [181, 127] width 99 height 18
type input "CMM 25-40-44"
click at [240, 124] on icon at bounding box center [239, 126] width 7 height 7
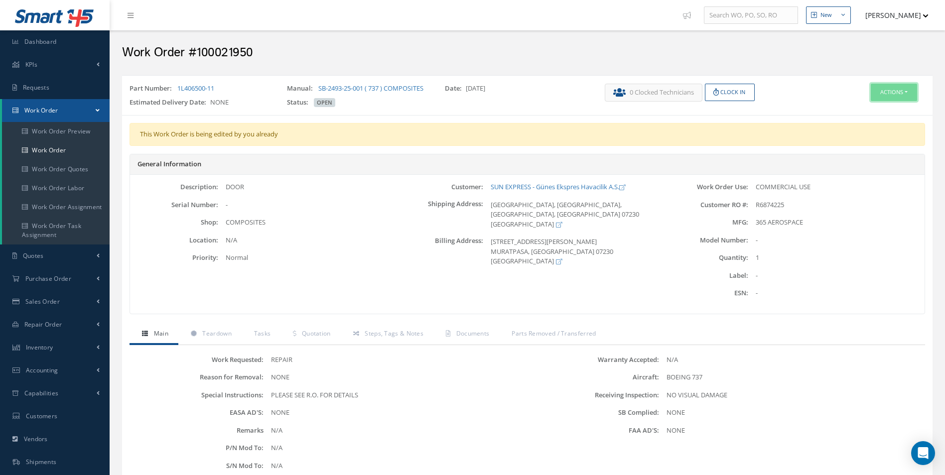
click at [884, 100] on button "Actions" at bounding box center [893, 92] width 46 height 17
click at [866, 108] on link "Edit" at bounding box center [879, 111] width 80 height 13
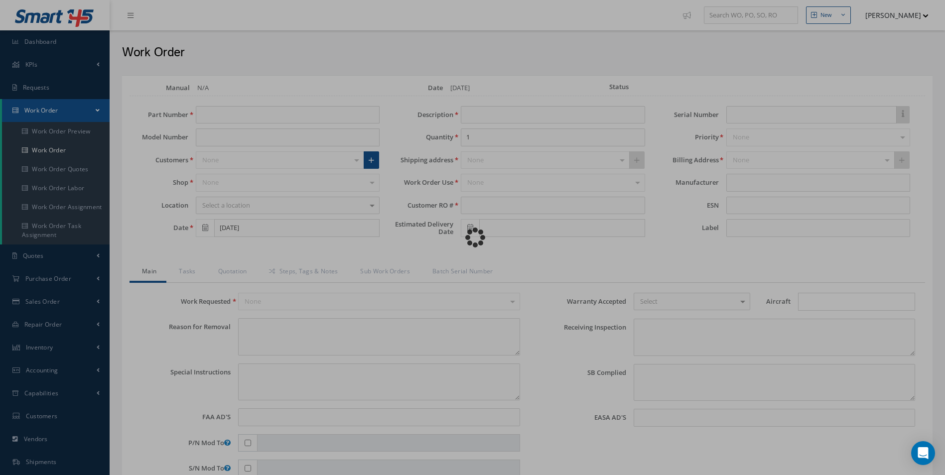
type input "1L406500-11"
type input "[DATE]"
type input "DOOR"
type input "R6874225"
type textarea "NONE"
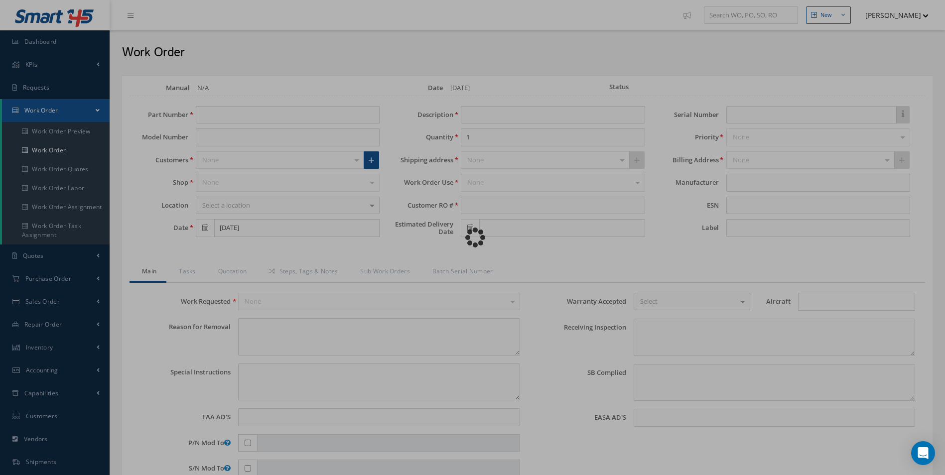
type textarea "PLEASE SEE R.O. FOR DETAILS"
type input "NONE"
type textarea "NO VISUAL DAMAGE"
type textarea "NONE"
type input "NONE"
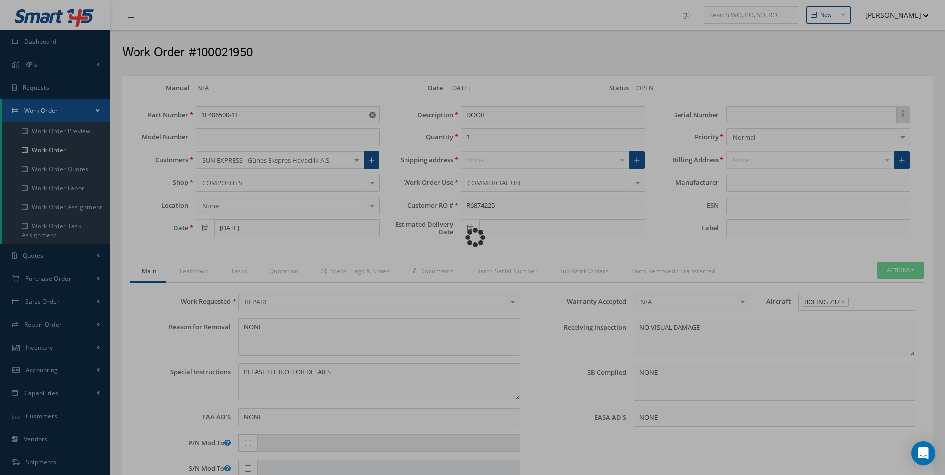
type input "365 AEROSPACE"
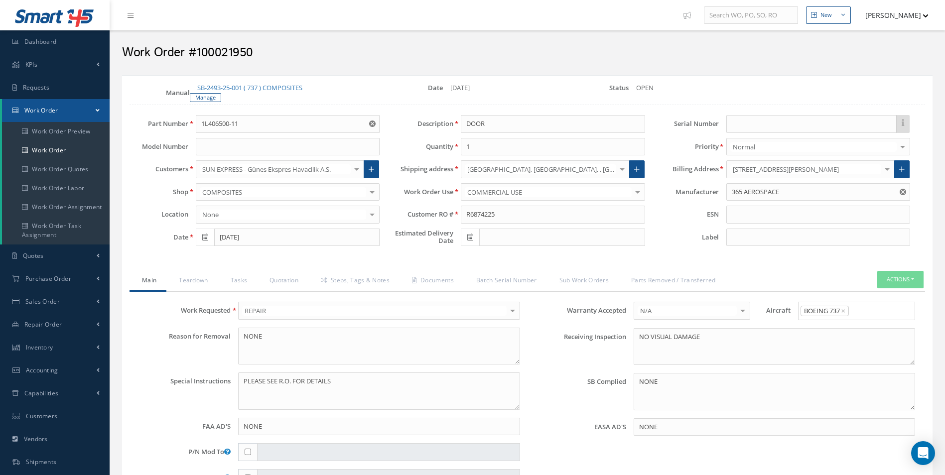
click at [214, 93] on div "SB-2493-25-001 ( 737 ) COMPOSITES" at bounding box center [250, 88] width 120 height 10
click at [206, 97] on link "Manage" at bounding box center [205, 97] width 31 height 9
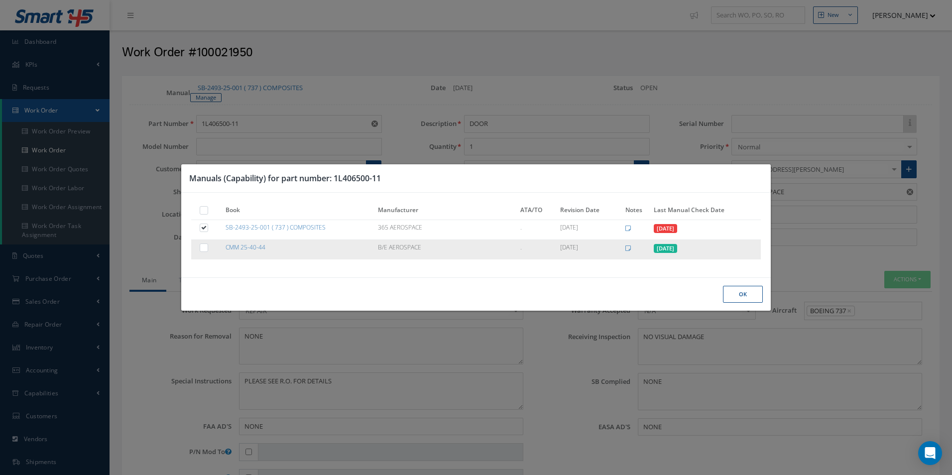
click at [208, 248] on label at bounding box center [209, 247] width 2 height 8
click at [207, 248] on input "checkbox" at bounding box center [204, 248] width 6 height 6
checkbox input "true"
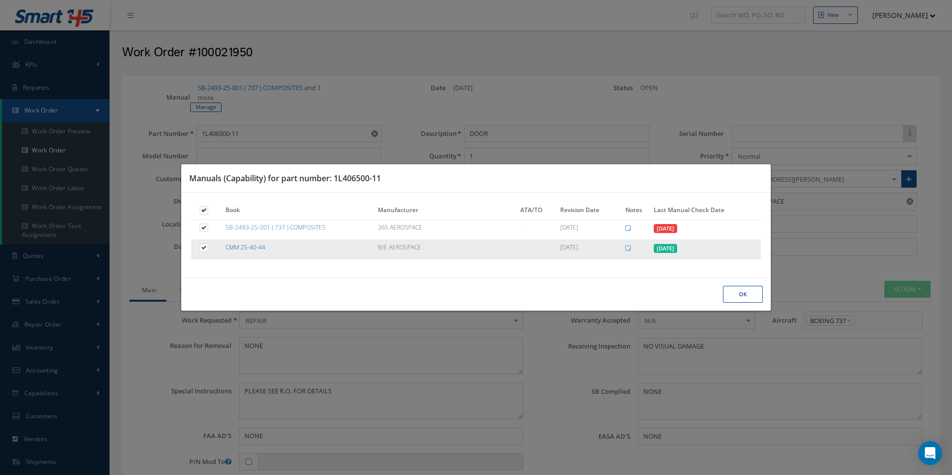
click at [254, 246] on link "CMM 25-40-44" at bounding box center [246, 247] width 40 height 8
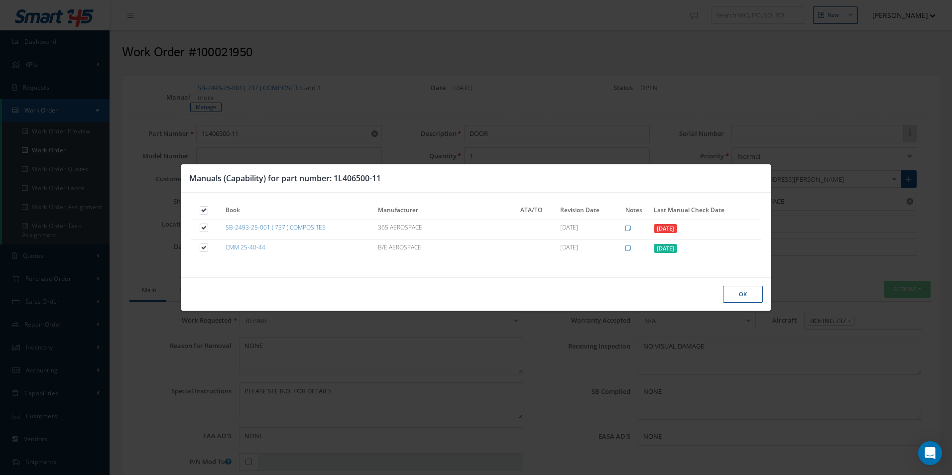
click at [745, 297] on button "Ok" at bounding box center [743, 294] width 40 height 17
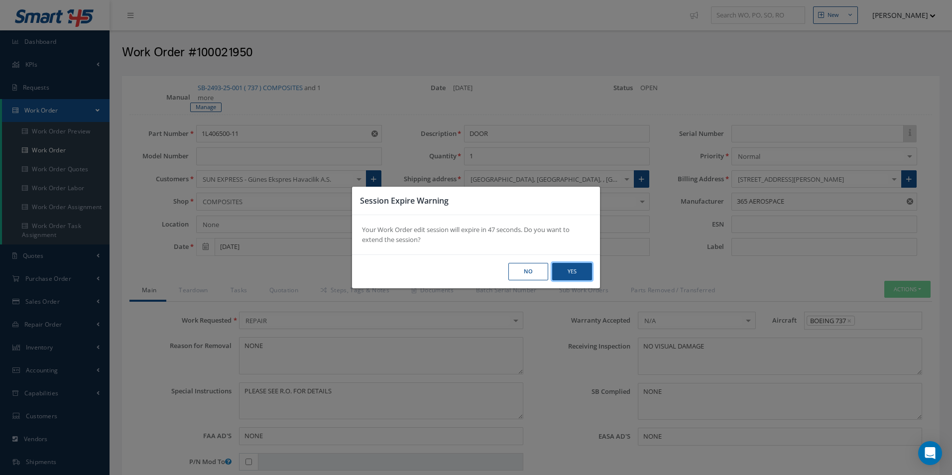
click at [573, 271] on button "Yes" at bounding box center [572, 271] width 40 height 17
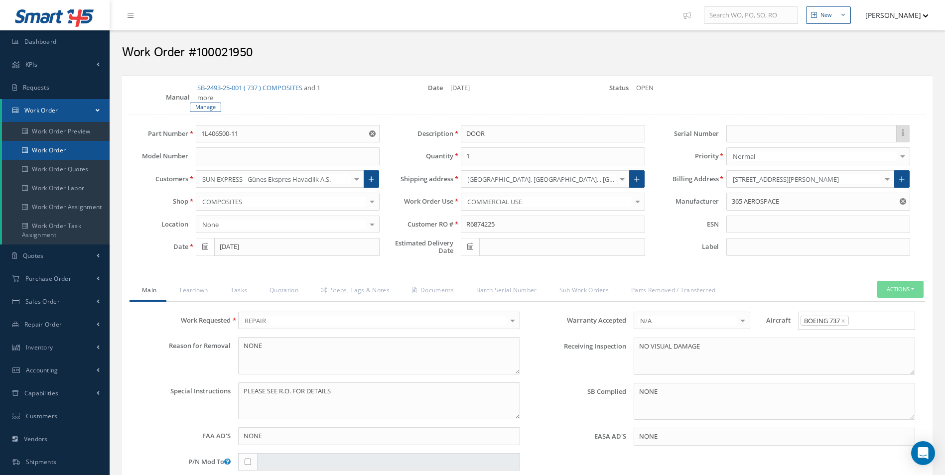
click at [52, 150] on link "Work Order" at bounding box center [56, 150] width 108 height 19
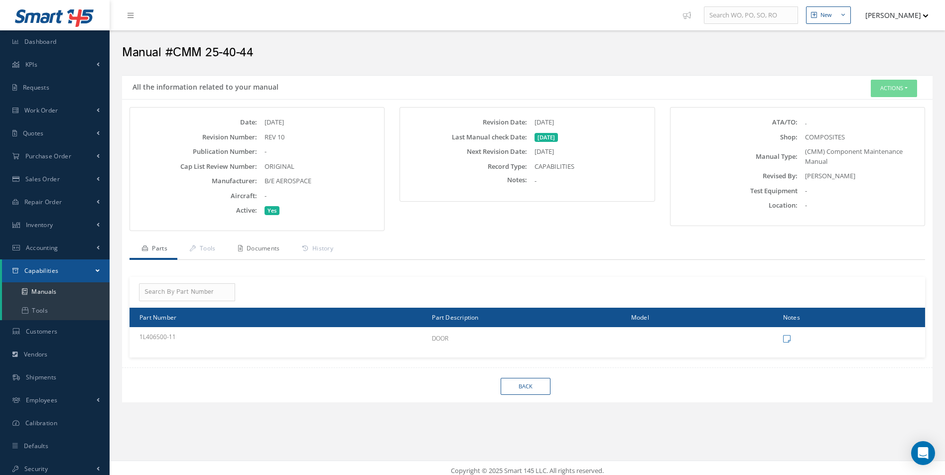
click at [267, 254] on link "Documents" at bounding box center [258, 249] width 64 height 21
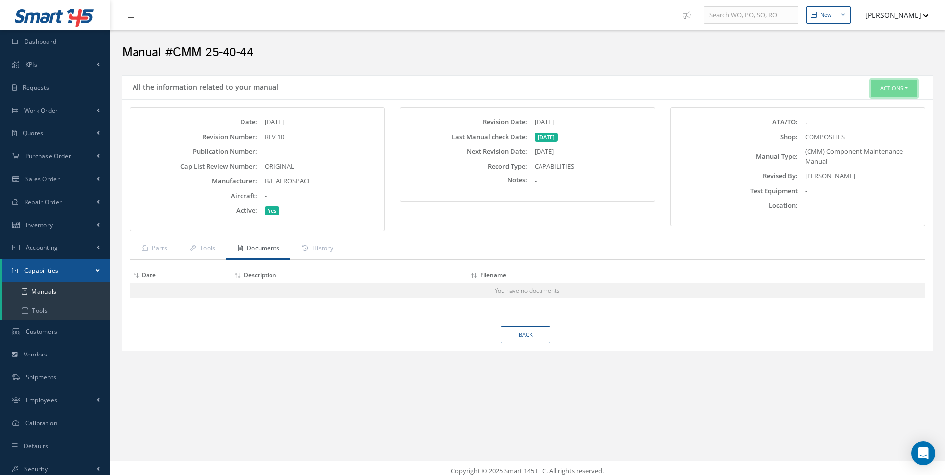
click at [902, 84] on button "Actions" at bounding box center [893, 88] width 46 height 17
click at [858, 110] on link "Edit" at bounding box center [879, 107] width 80 height 13
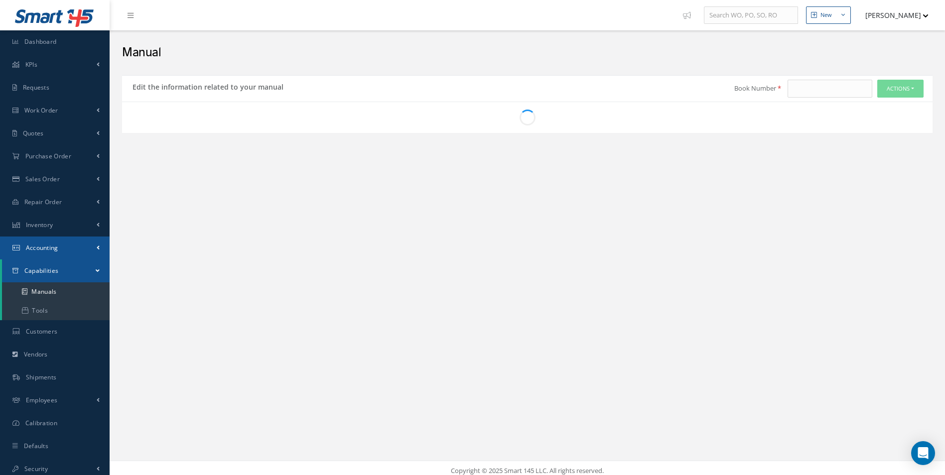
type input "CMM 25-40-44"
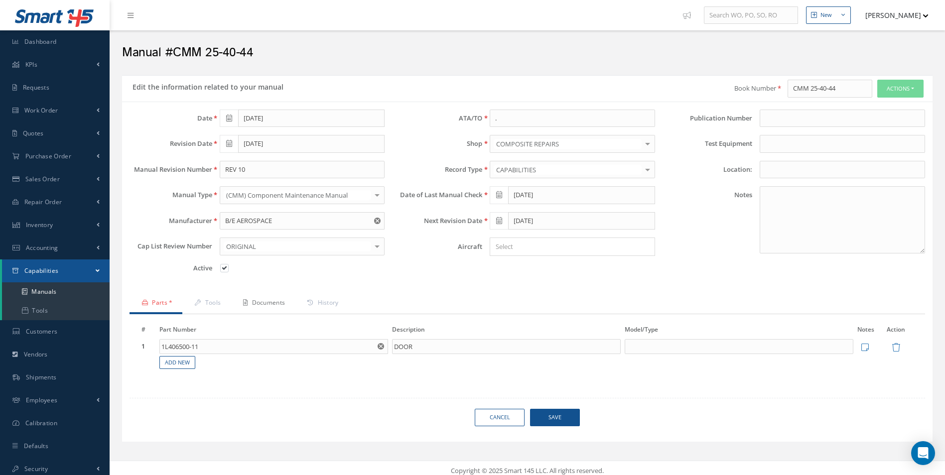
click at [289, 301] on link "Documents" at bounding box center [263, 303] width 64 height 21
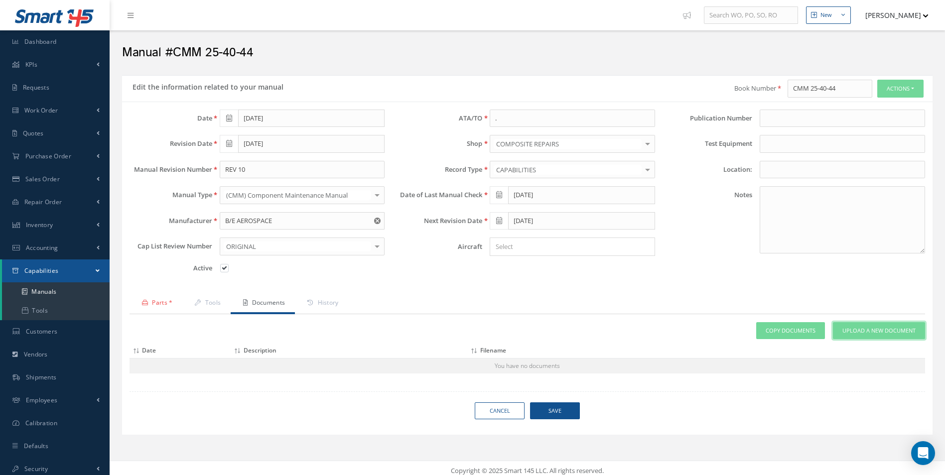
click at [880, 334] on span "Upload a New Document" at bounding box center [878, 331] width 73 height 8
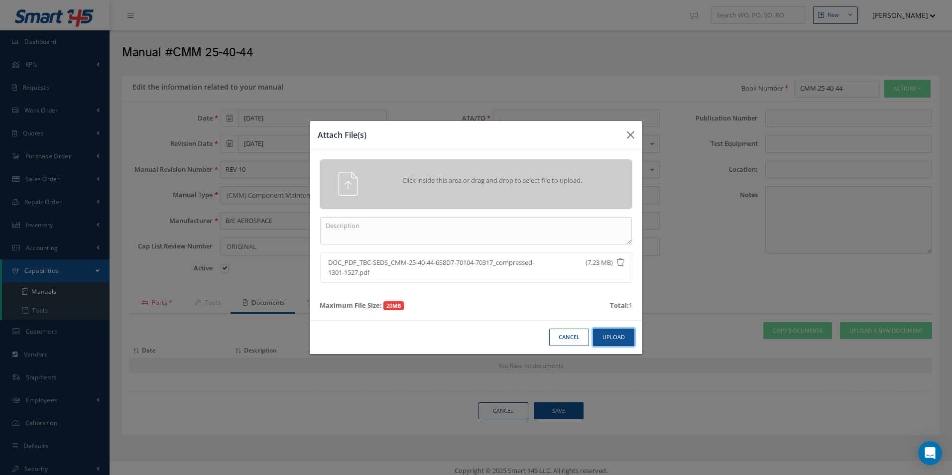
click at [615, 333] on button "Upload" at bounding box center [613, 337] width 41 height 17
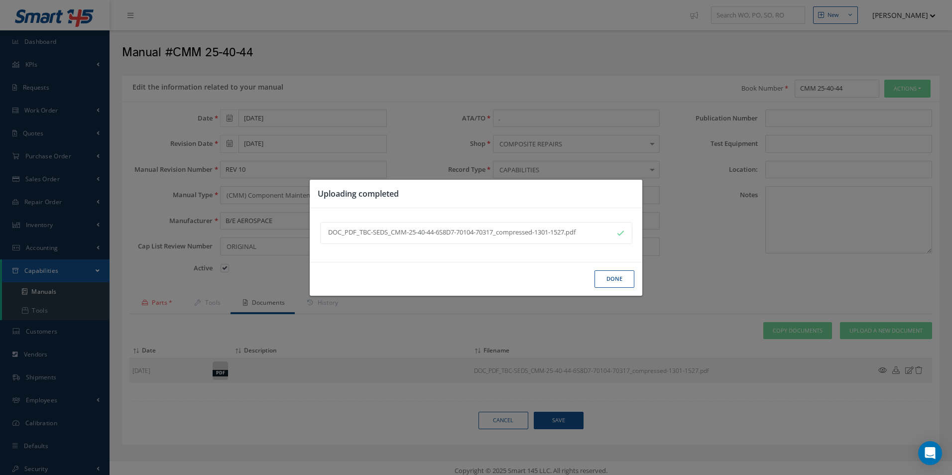
click at [612, 279] on button "Done" at bounding box center [615, 278] width 40 height 17
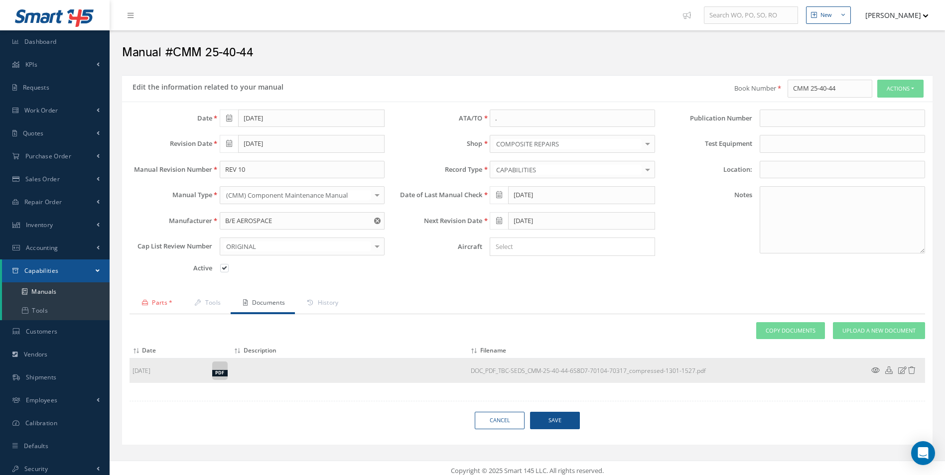
click at [912, 371] on icon at bounding box center [911, 369] width 7 height 7
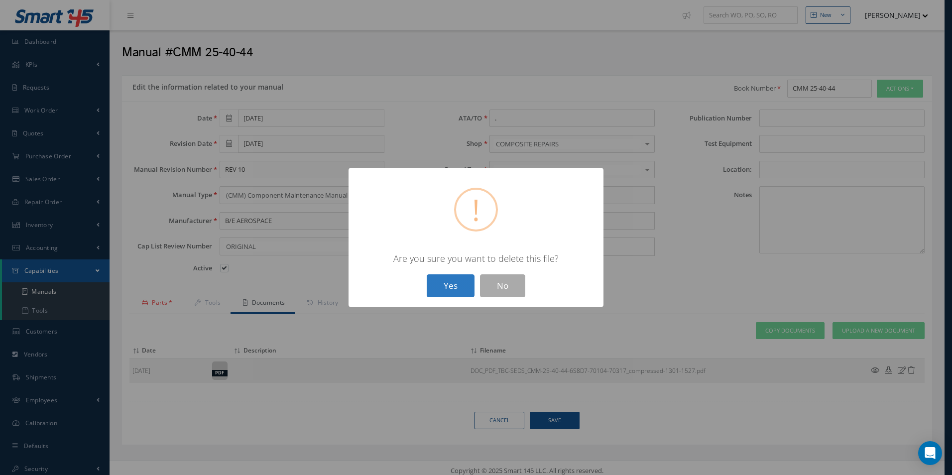
click at [446, 285] on button "Yes" at bounding box center [451, 285] width 48 height 23
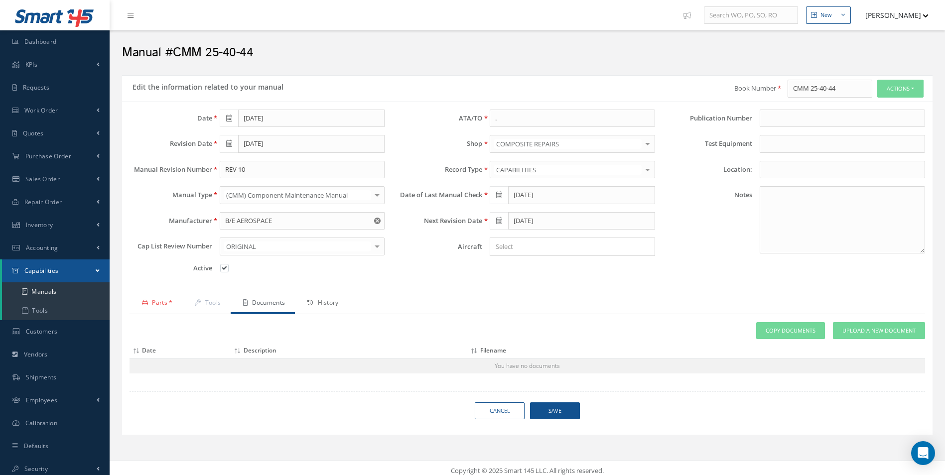
click at [318, 307] on link "History" at bounding box center [321, 303] width 53 height 21
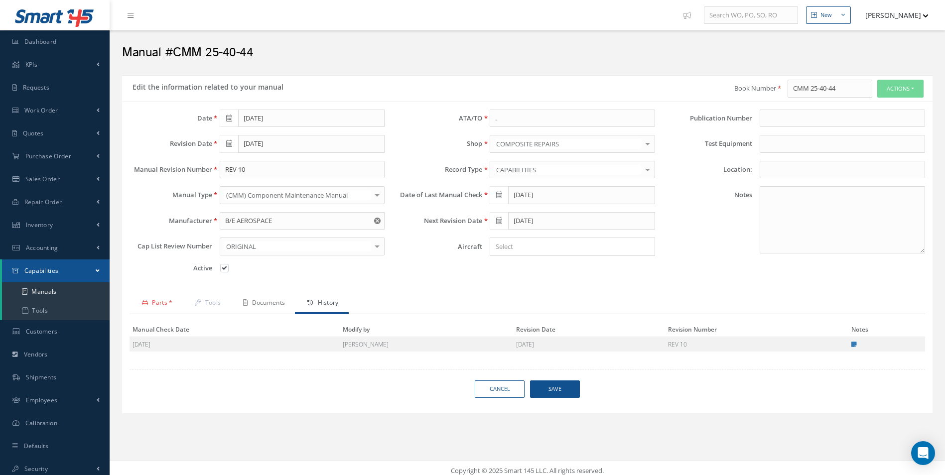
click at [280, 303] on link "Documents" at bounding box center [263, 303] width 64 height 21
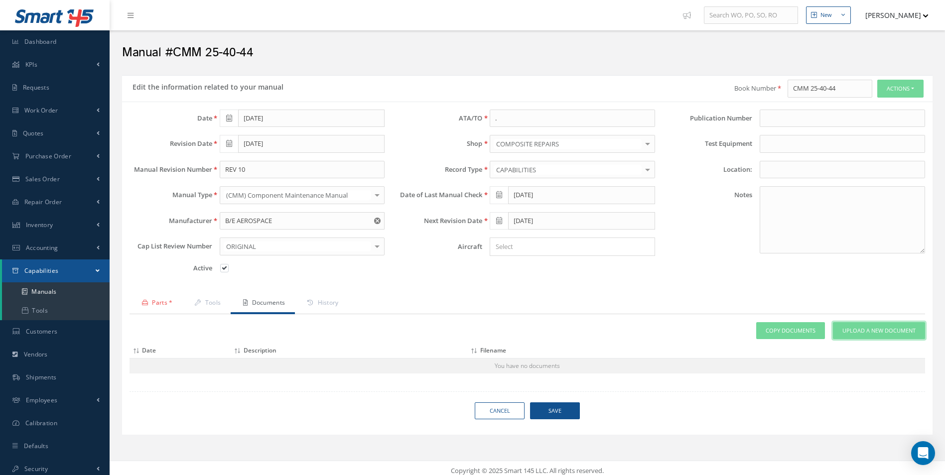
click at [857, 334] on span "Upload a New Document" at bounding box center [878, 331] width 73 height 8
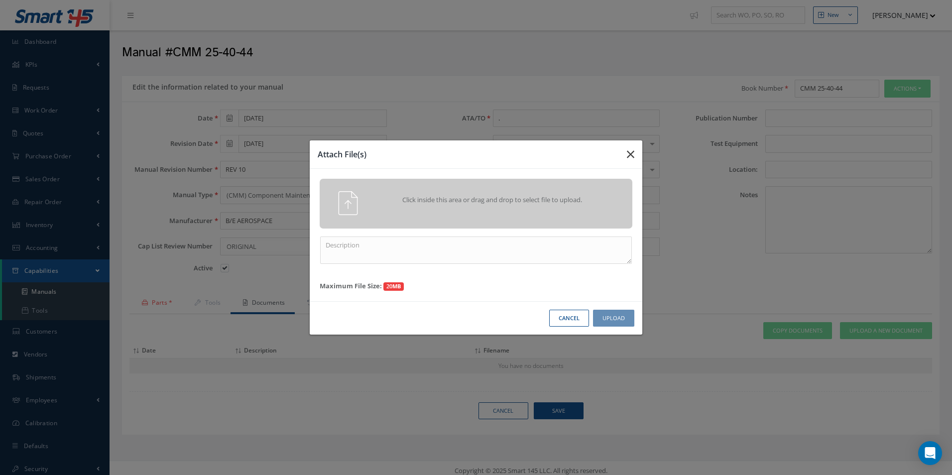
click at [630, 153] on icon "button" at bounding box center [630, 154] width 7 height 12
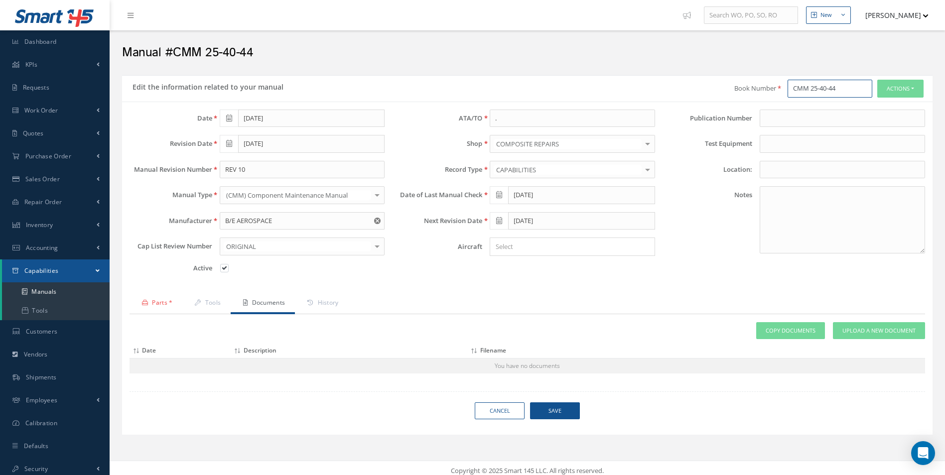
drag, startPoint x: 846, startPoint y: 83, endPoint x: 755, endPoint y: 88, distance: 91.2
click at [756, 88] on div "Book Number CMM 25-40-44 Actions Show Delete Print-Outs Self-Evaluation Capabil…" at bounding box center [729, 89] width 405 height 18
click at [884, 330] on span "Upload a New Document" at bounding box center [878, 331] width 73 height 8
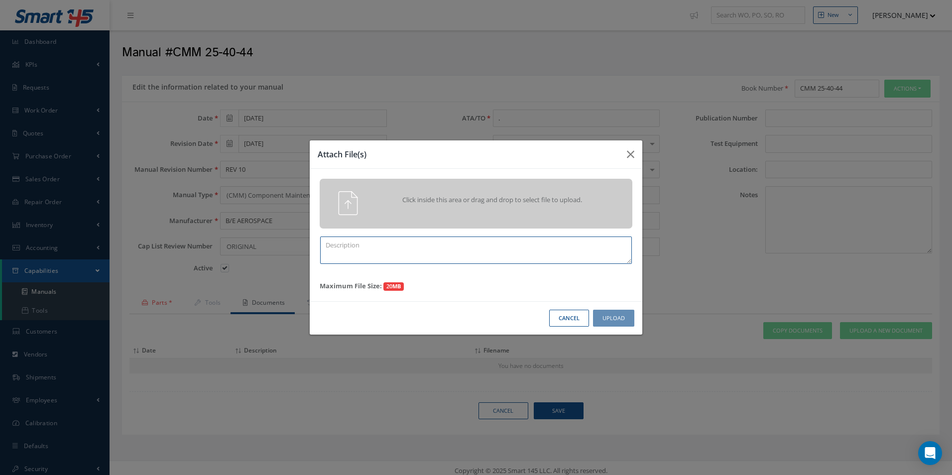
click at [352, 246] on textarea at bounding box center [476, 250] width 312 height 27
paste textarea "CMM 25-40-44"
type textarea "CMM 25-40-44 REV 10"
click at [407, 220] on div "Click inside this area or drag and drop to select file to upload." at bounding box center [476, 204] width 313 height 50
click at [629, 148] on icon "button" at bounding box center [630, 154] width 7 height 12
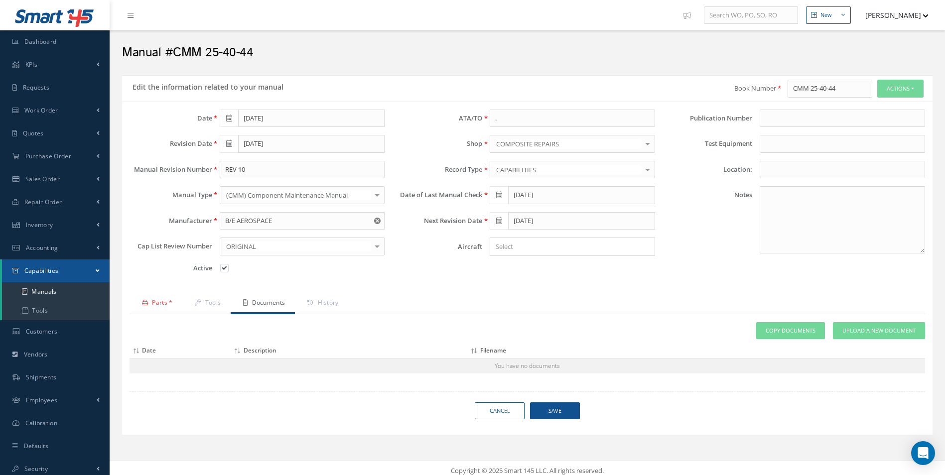
click at [880, 321] on div "Parts * Tools Documents History # Part Number Description Model/Type Notes Acti…" at bounding box center [526, 333] width 795 height 80
click at [880, 323] on link "Upload a New Document" at bounding box center [879, 330] width 92 height 17
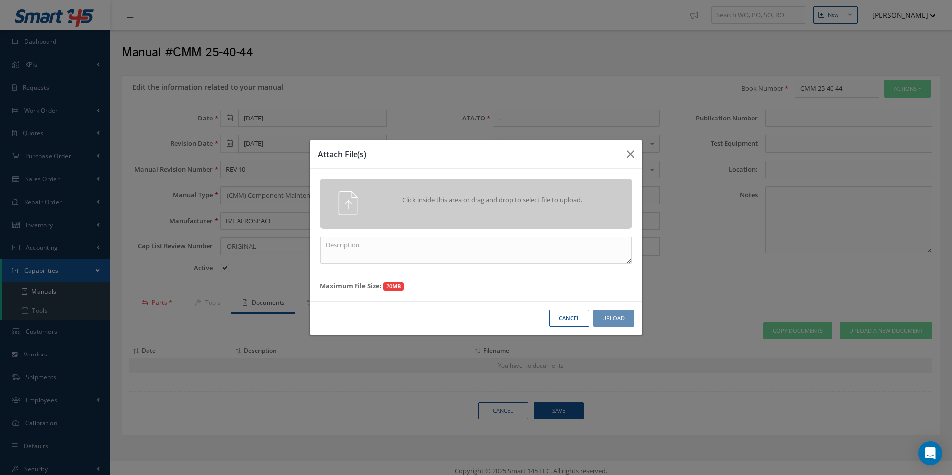
click at [359, 207] on img at bounding box center [348, 203] width 24 height 24
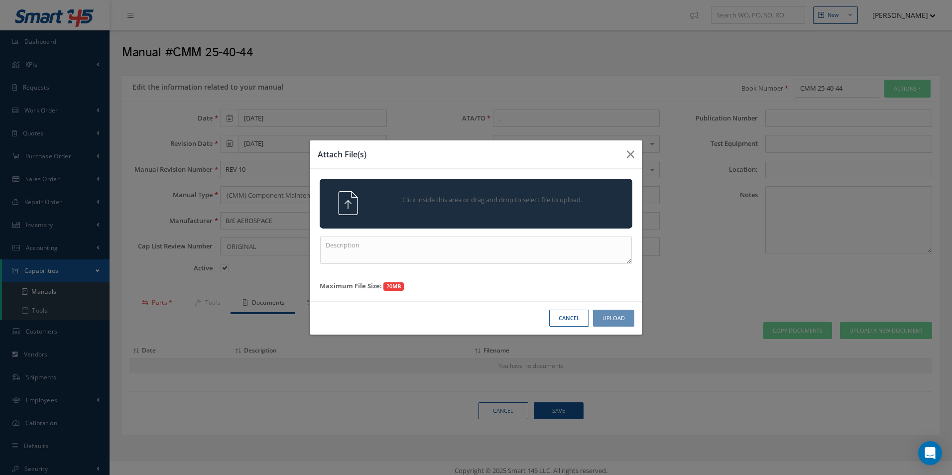
click at [484, 205] on div "Click inside this area or drag and drop to select file to upload." at bounding box center [490, 201] width 246 height 20
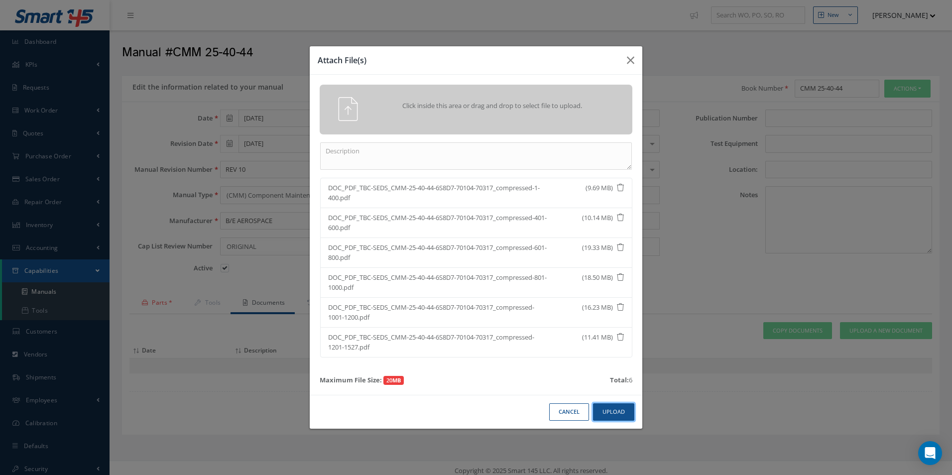
click at [601, 411] on button "Upload" at bounding box center [613, 411] width 41 height 17
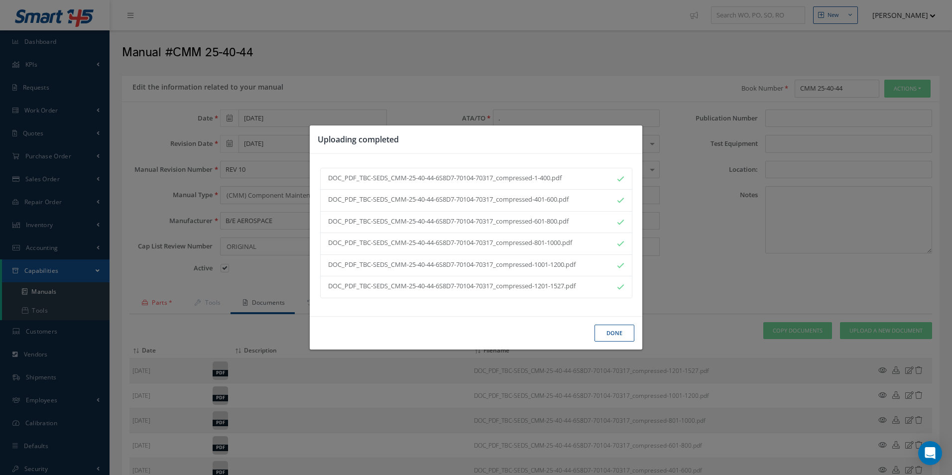
click at [618, 330] on button "Done" at bounding box center [615, 333] width 40 height 17
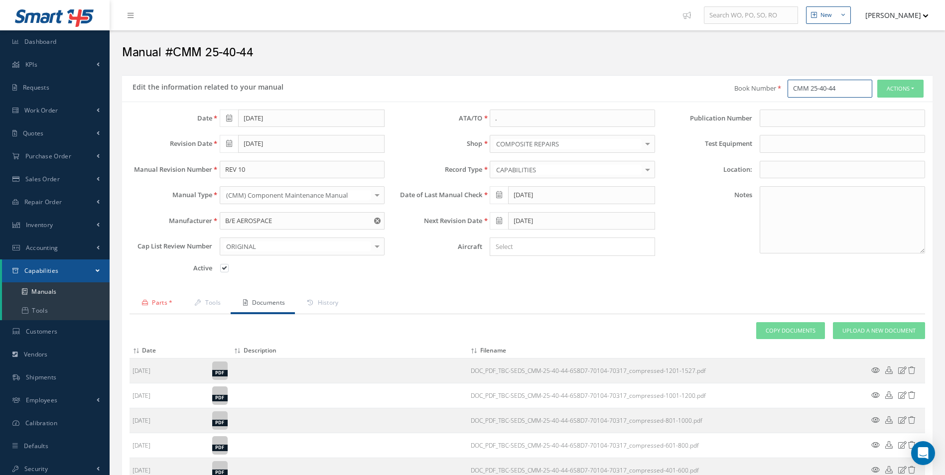
drag, startPoint x: 846, startPoint y: 89, endPoint x: 759, endPoint y: 91, distance: 86.7
click at [759, 91] on div "Book Number CMM 25-40-44 Actions Show Delete Print-Outs Self-Evaluation Capabil…" at bounding box center [729, 89] width 405 height 18
click at [904, 372] on icon at bounding box center [902, 369] width 8 height 7
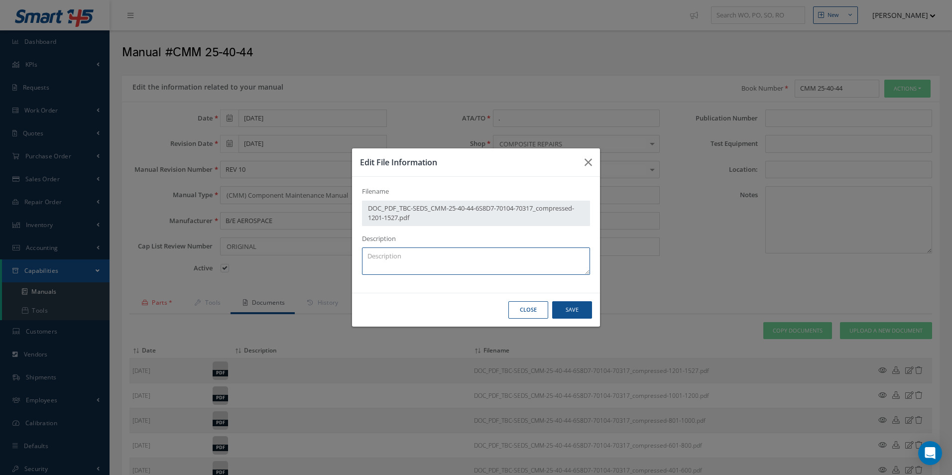
click at [390, 267] on textarea at bounding box center [476, 260] width 228 height 27
paste textarea "CMM 25-40-44"
type textarea "CMM 25-40-44"
click at [560, 311] on button "Save" at bounding box center [572, 309] width 40 height 17
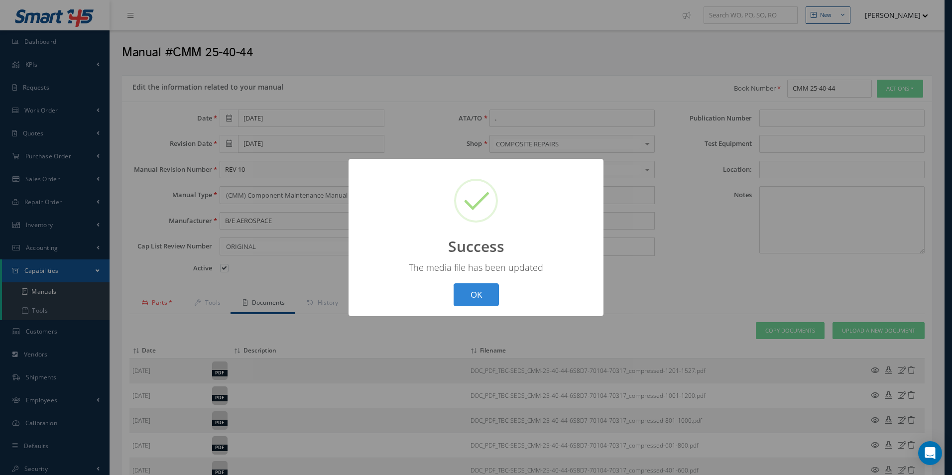
click at [454, 283] on button "OK" at bounding box center [476, 294] width 45 height 23
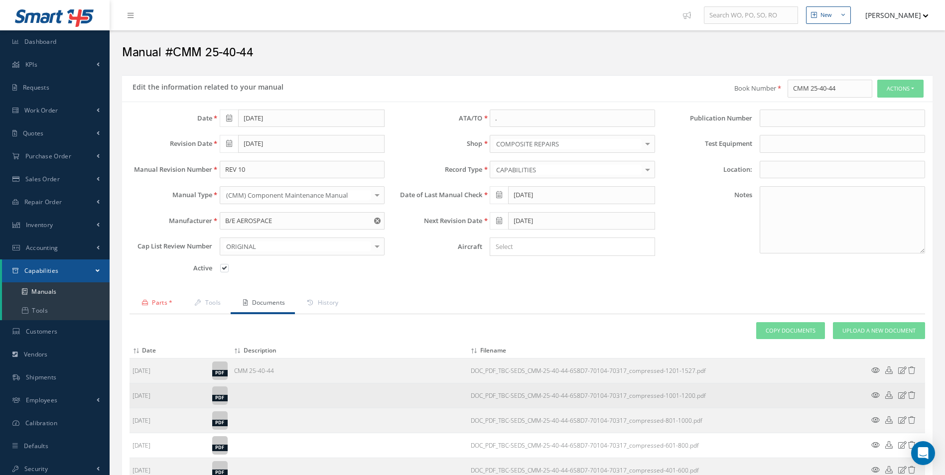
click at [902, 392] on icon at bounding box center [902, 394] width 8 height 7
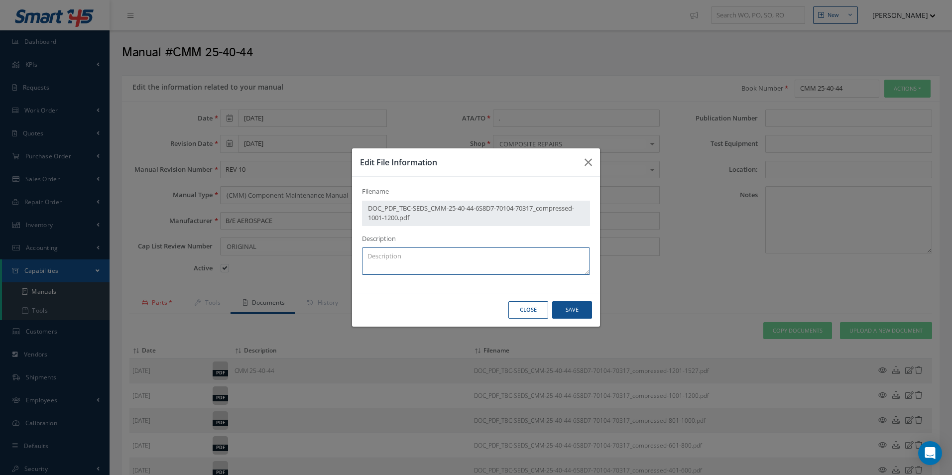
click at [436, 261] on textarea at bounding box center [476, 260] width 228 height 27
paste textarea "CMM 25-40-44"
click at [573, 313] on button "Save" at bounding box center [572, 309] width 40 height 17
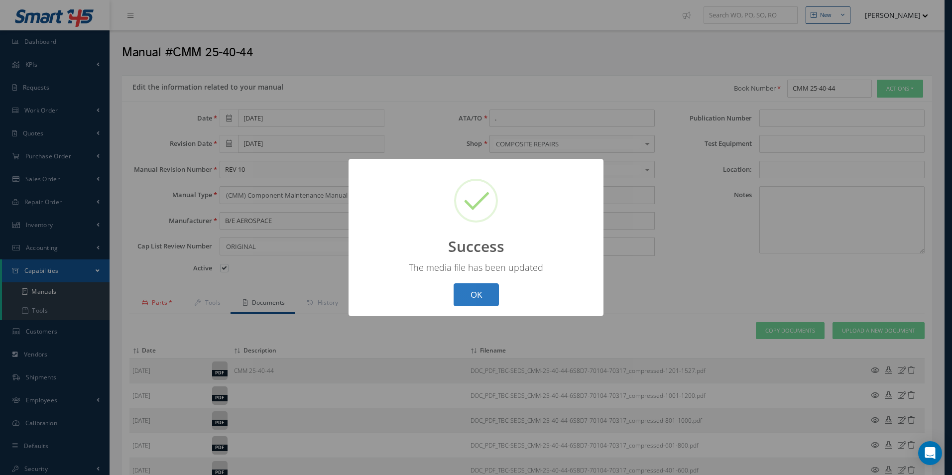
click at [483, 297] on button "OK" at bounding box center [476, 294] width 45 height 23
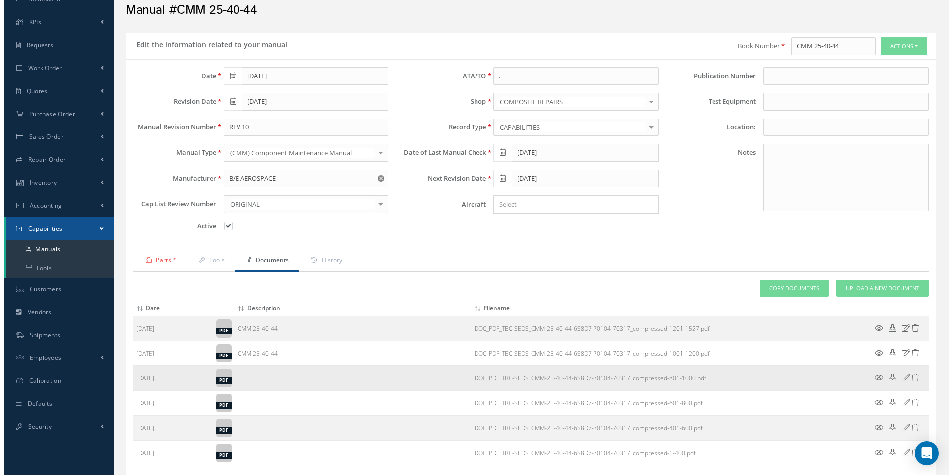
scroll to position [126, 0]
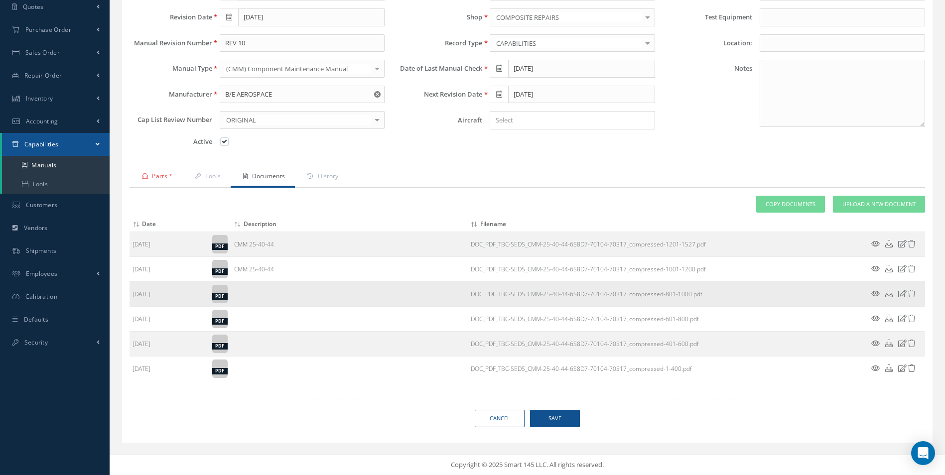
click at [904, 296] on icon at bounding box center [902, 293] width 8 height 7
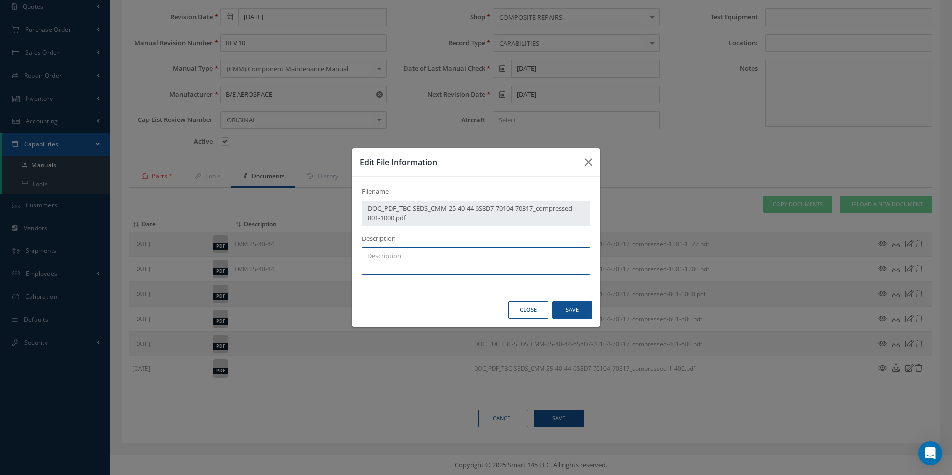
drag, startPoint x: 436, startPoint y: 255, endPoint x: 417, endPoint y: 258, distance: 19.2
click at [434, 255] on textarea at bounding box center [476, 260] width 228 height 27
paste textarea "CMM 25-40-44"
click at [571, 313] on button "Save" at bounding box center [572, 309] width 40 height 17
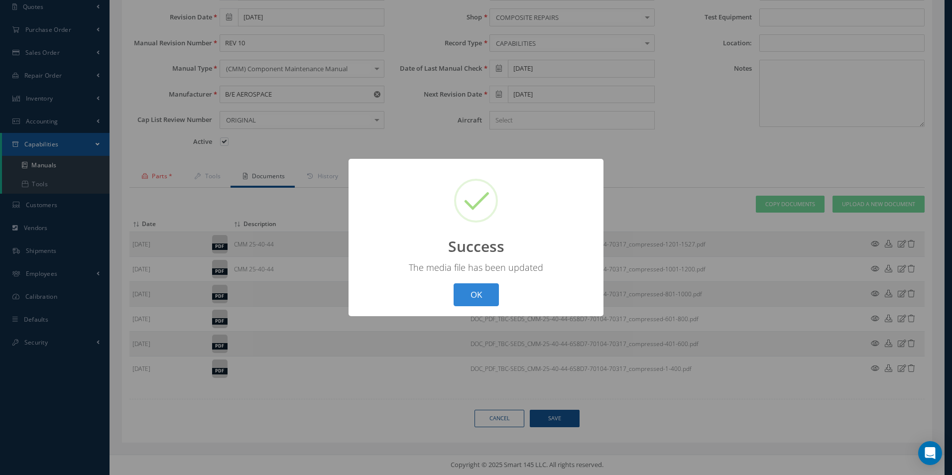
click at [474, 281] on div "? ! i Success × The media file has been updated OK Cancel" at bounding box center [476, 238] width 255 height 158
click at [477, 299] on button "OK" at bounding box center [476, 294] width 45 height 23
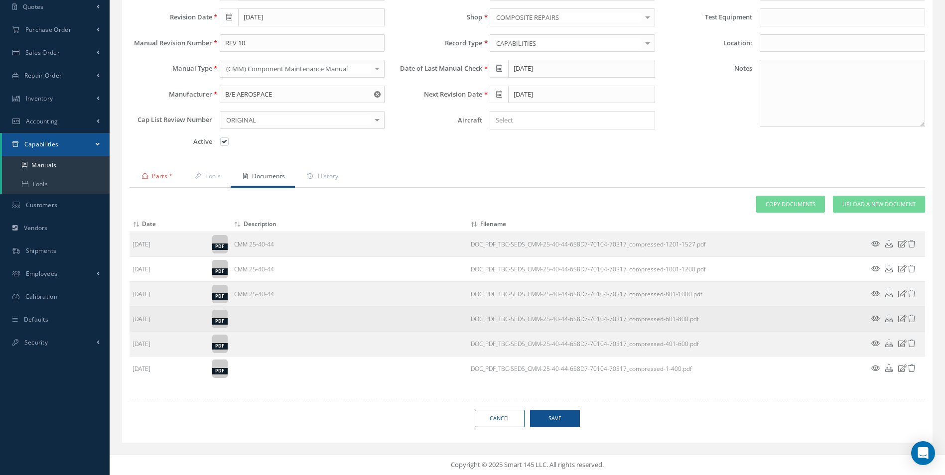
click at [900, 316] on icon at bounding box center [902, 318] width 8 height 7
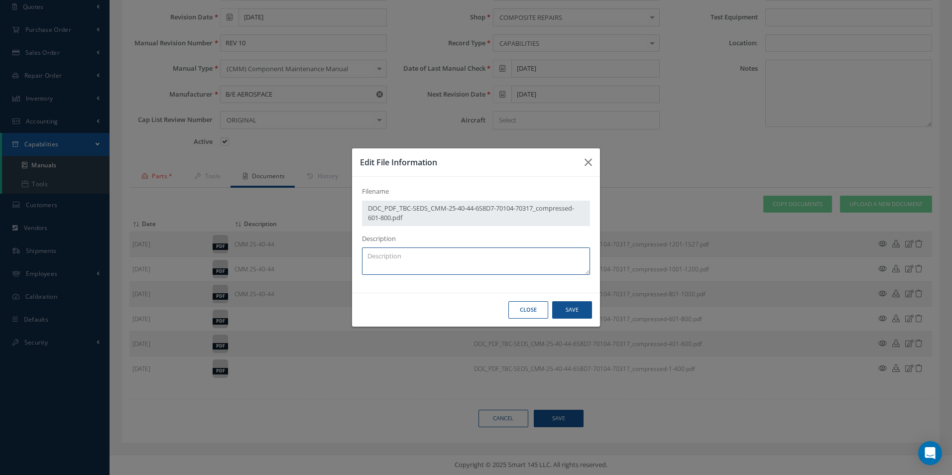
click at [428, 262] on textarea at bounding box center [476, 260] width 228 height 27
paste textarea "CMM 25-40-44"
click at [571, 314] on button "Save" at bounding box center [572, 309] width 40 height 17
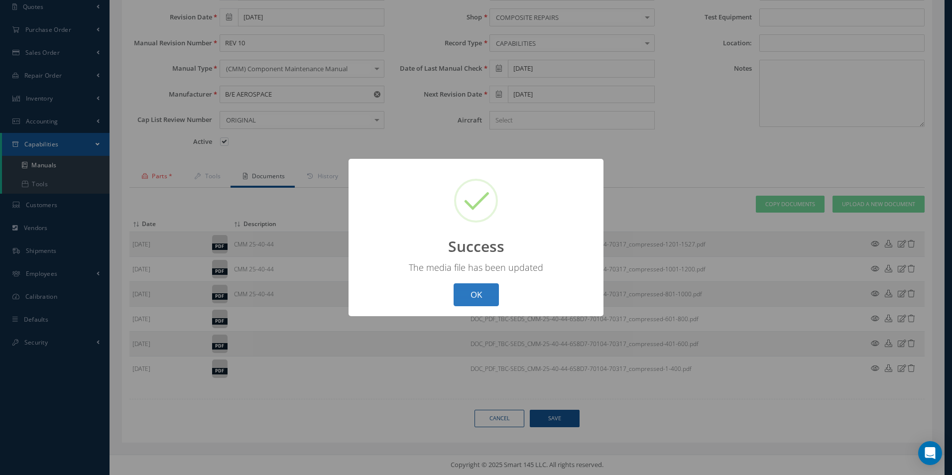
click at [467, 304] on button "OK" at bounding box center [476, 294] width 45 height 23
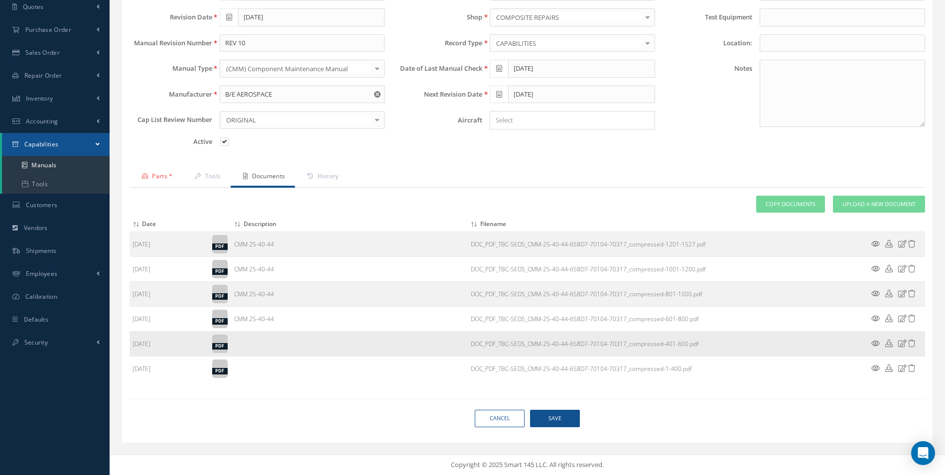
click at [899, 343] on icon at bounding box center [902, 343] width 8 height 7
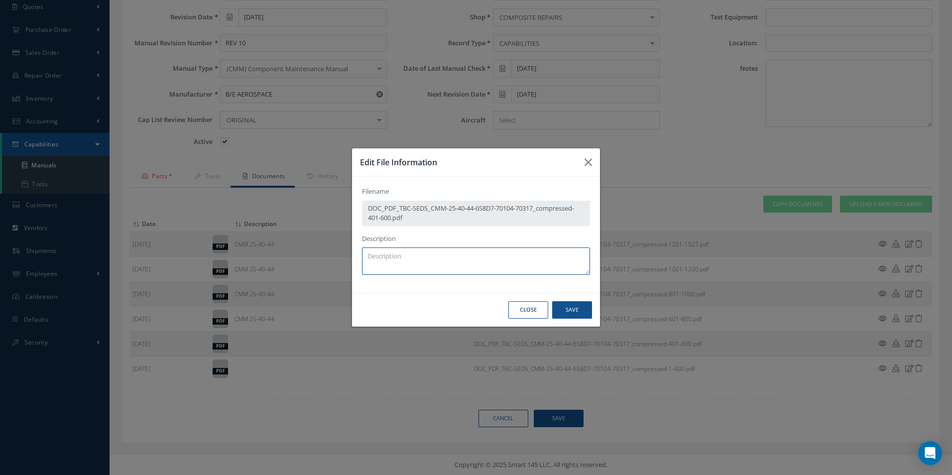
click at [426, 257] on textarea at bounding box center [476, 260] width 228 height 27
paste textarea "CMM 25-40-44"
click at [598, 319] on div "Close Save" at bounding box center [476, 310] width 248 height 34
click at [586, 315] on button "Save" at bounding box center [572, 309] width 40 height 17
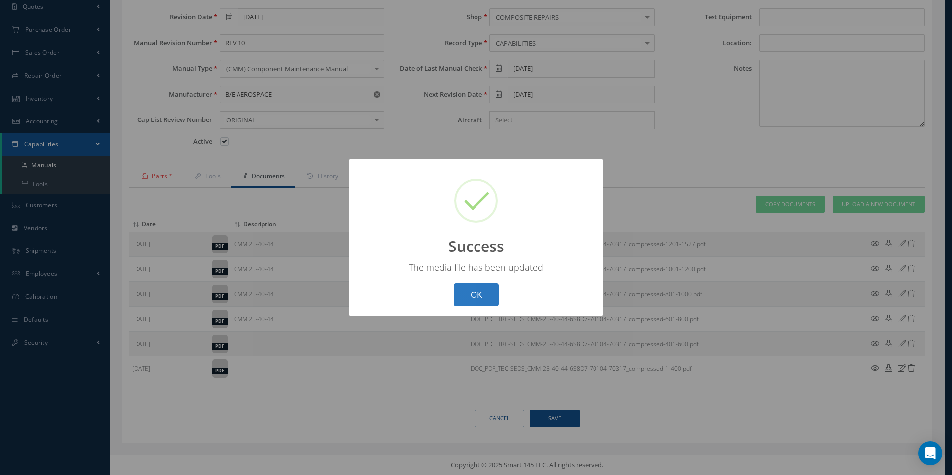
click at [485, 292] on button "OK" at bounding box center [476, 294] width 45 height 23
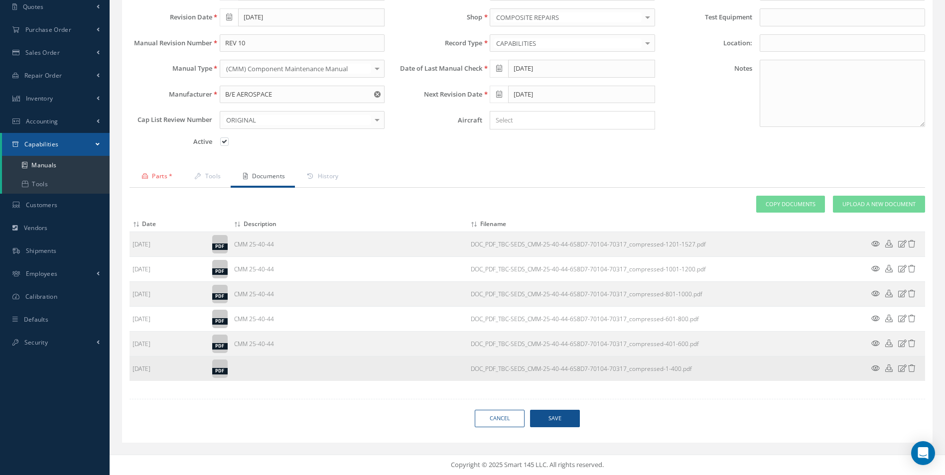
click at [904, 372] on icon at bounding box center [902, 367] width 8 height 7
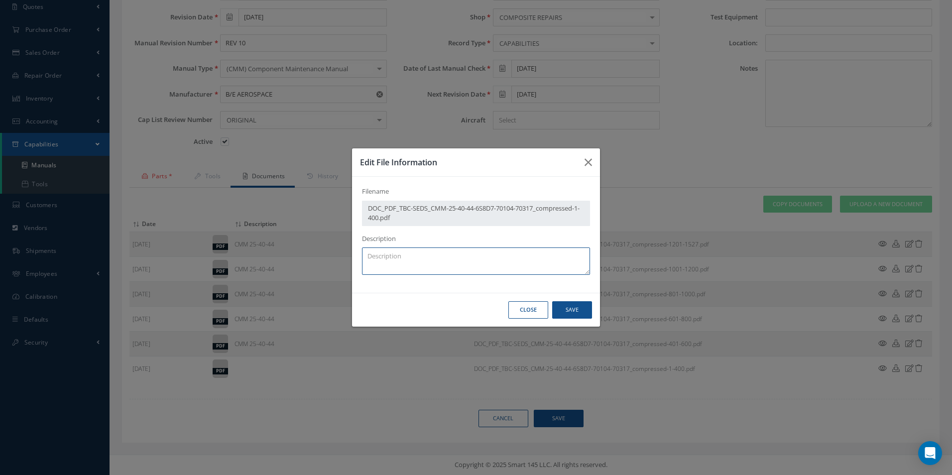
click at [403, 253] on textarea at bounding box center [476, 260] width 228 height 27
paste textarea "CMM 25-40-44"
type textarea "CMM 25-40-44"
click at [566, 312] on button "Save" at bounding box center [572, 309] width 40 height 17
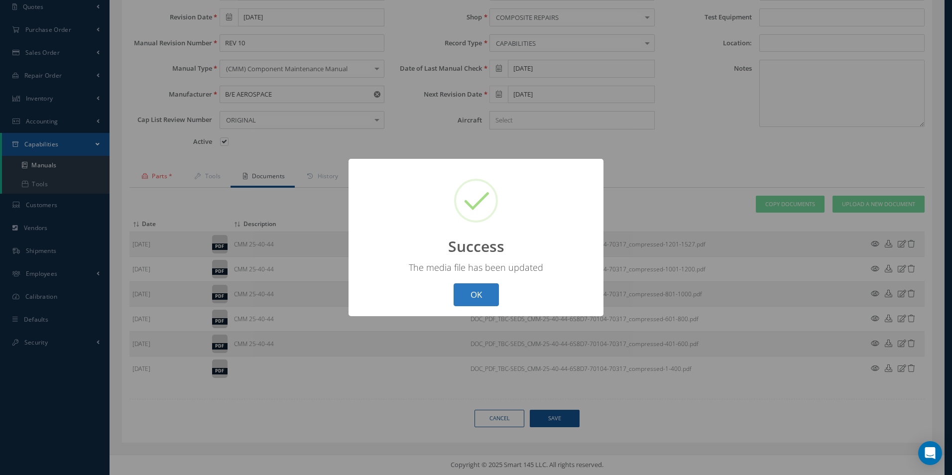
click at [485, 294] on button "OK" at bounding box center [476, 294] width 45 height 23
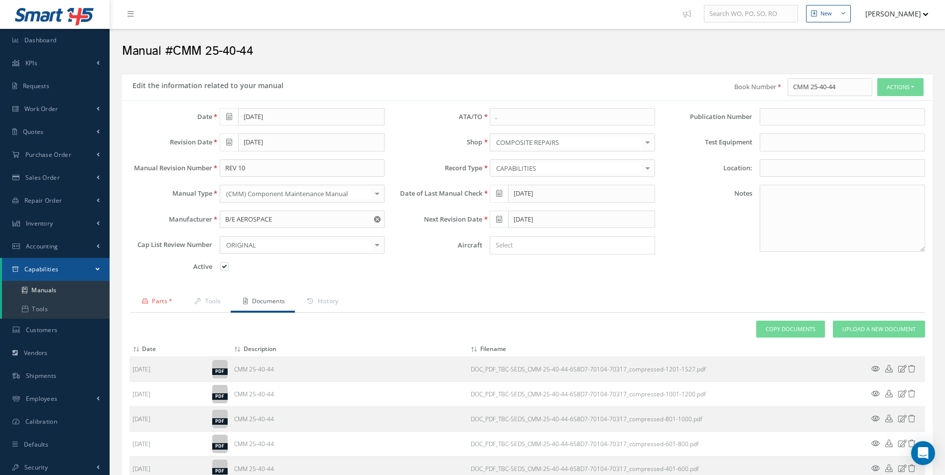
scroll to position [0, 0]
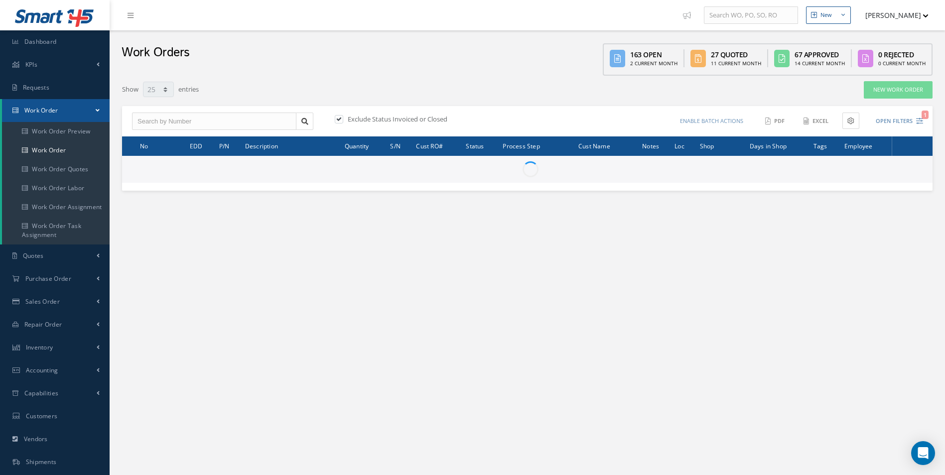
select select "25"
